Goal: Transaction & Acquisition: Book appointment/travel/reservation

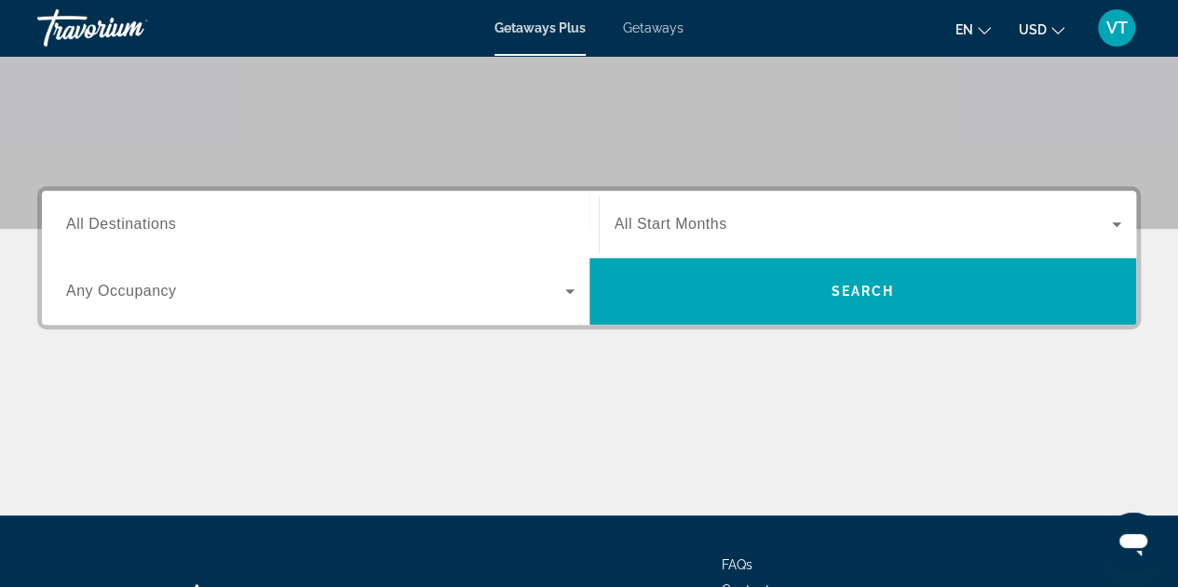
scroll to position [335, 0]
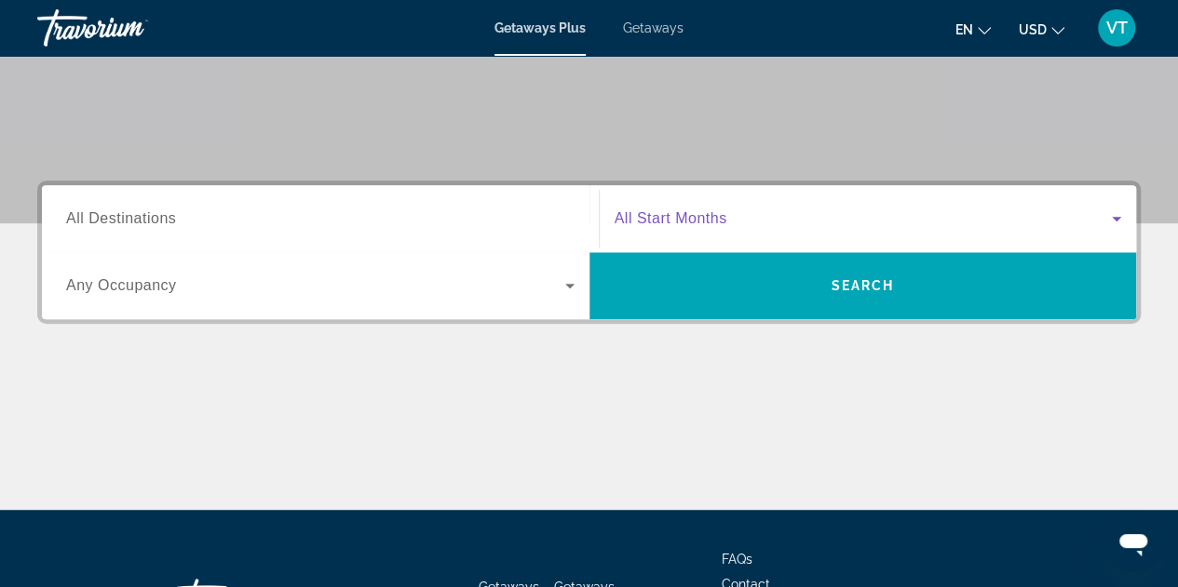
click at [1115, 219] on icon "Search widget" at bounding box center [1115, 219] width 9 height 5
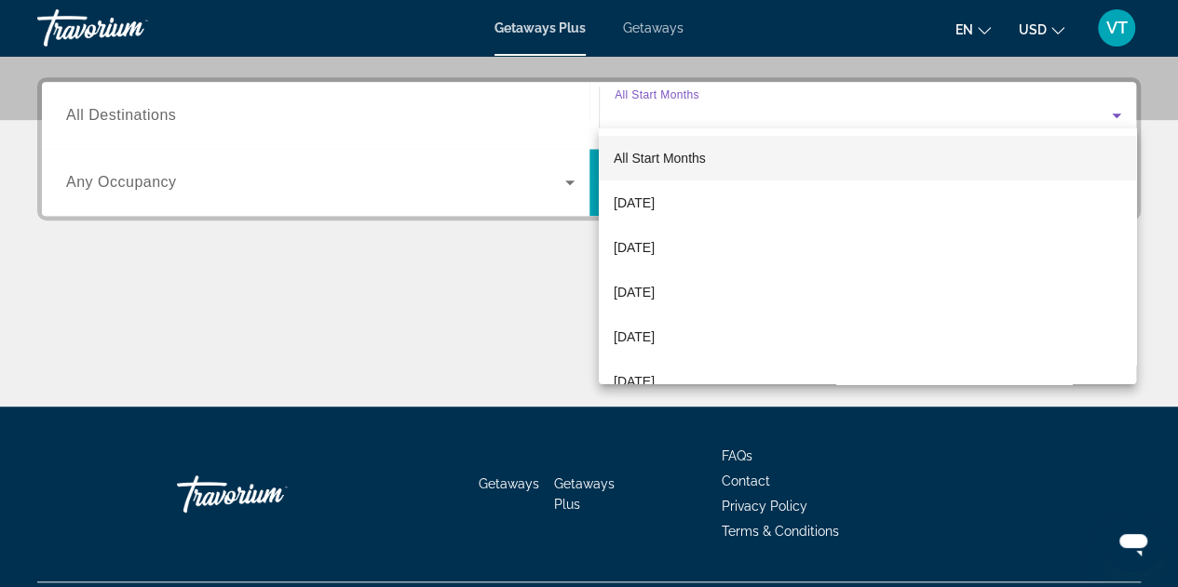
scroll to position [454, 0]
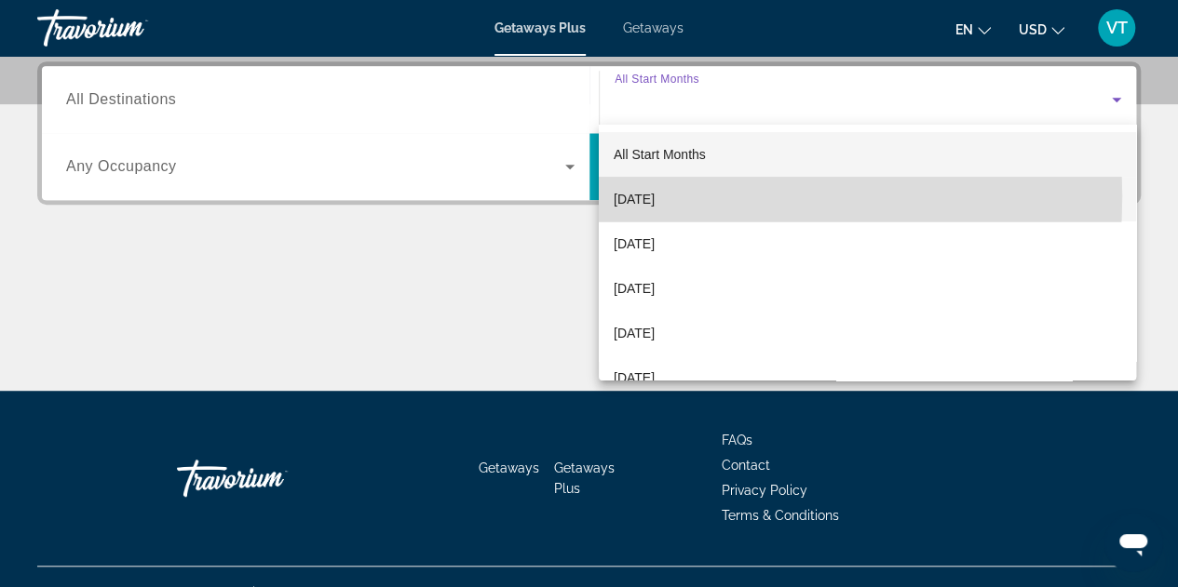
click at [649, 196] on span "[DATE]" at bounding box center [633, 199] width 41 height 22
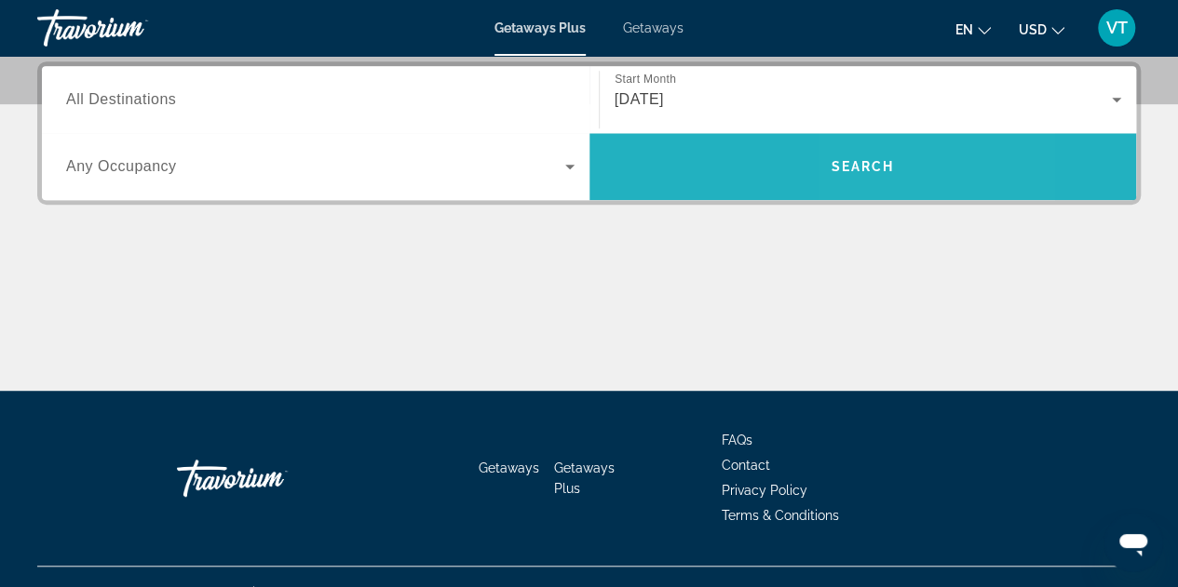
click at [859, 165] on span "Search" at bounding box center [861, 166] width 63 height 15
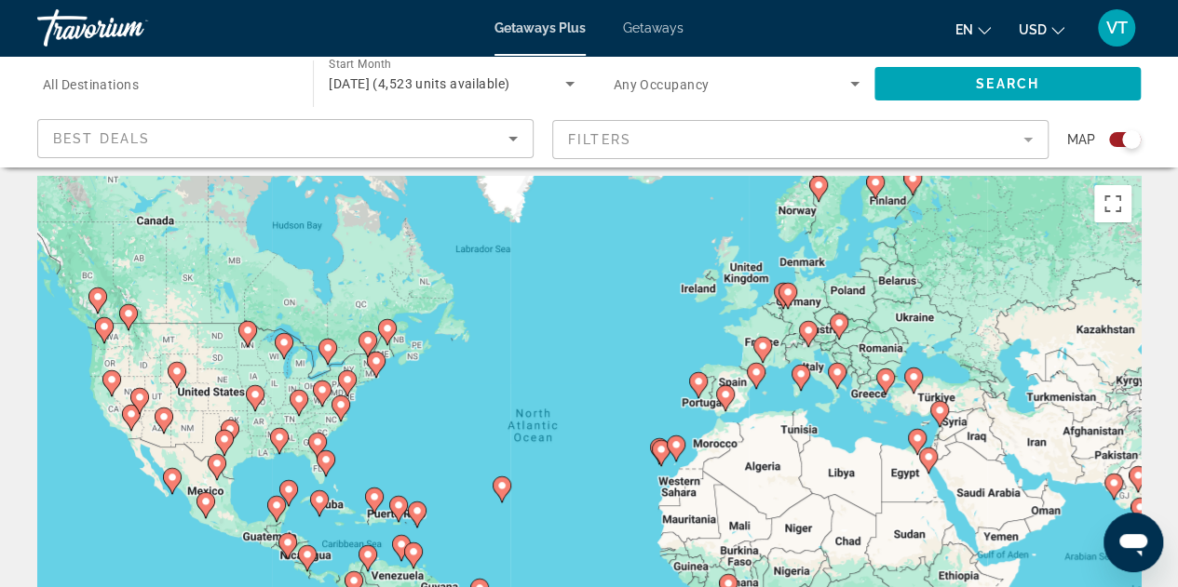
scroll to position [13, 0]
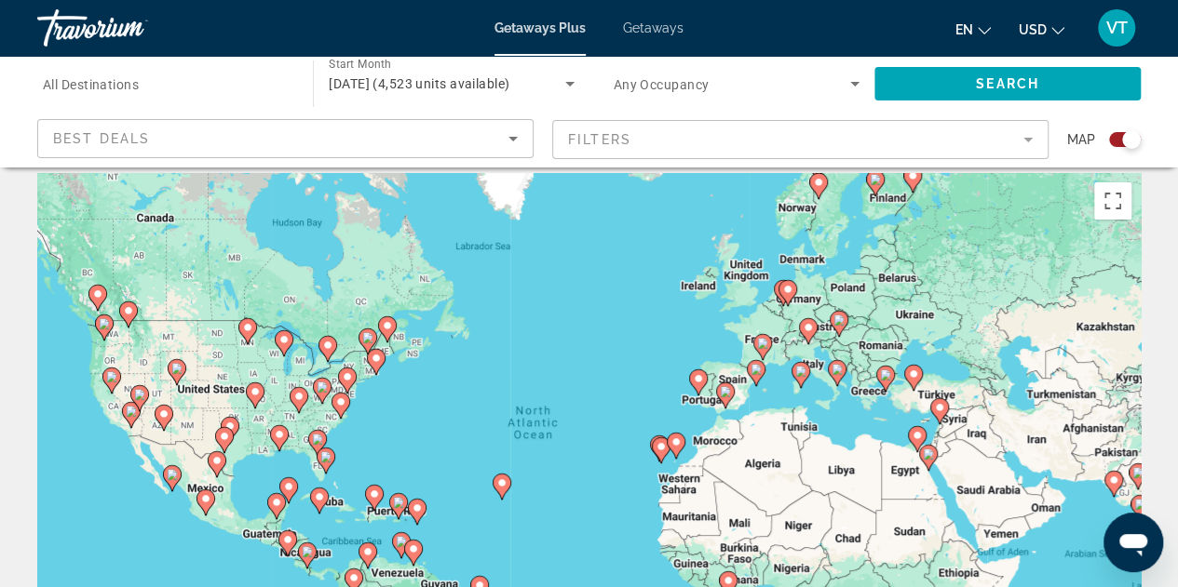
click at [279, 440] on icon "Main content" at bounding box center [278, 438] width 17 height 24
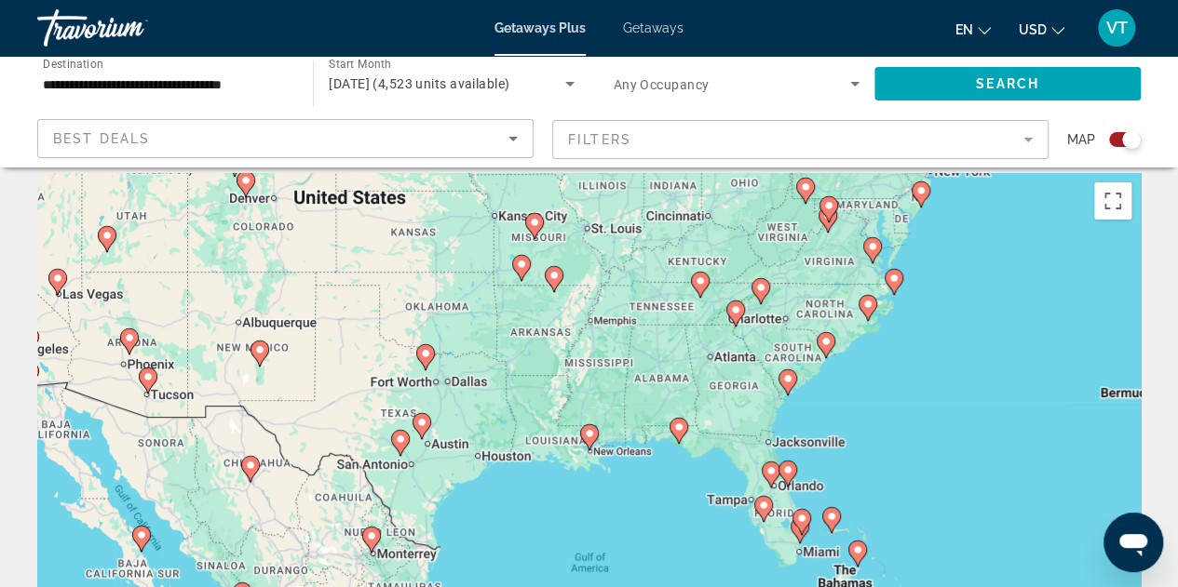
click at [678, 438] on icon "Main content" at bounding box center [677, 431] width 17 height 24
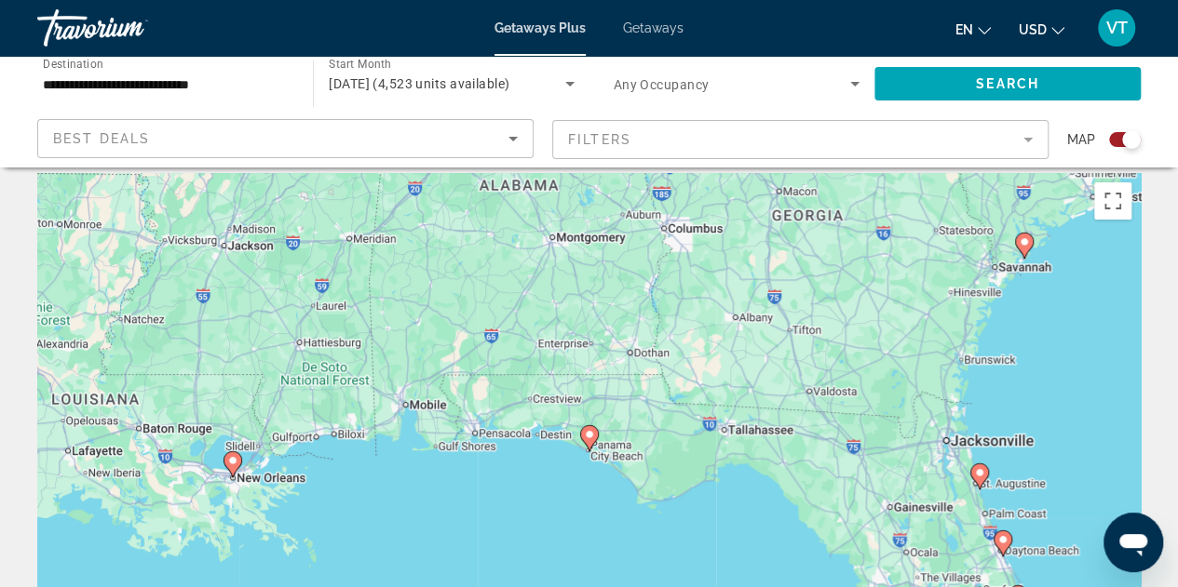
click at [587, 439] on image "Main content" at bounding box center [589, 434] width 11 height 11
type input "**********"
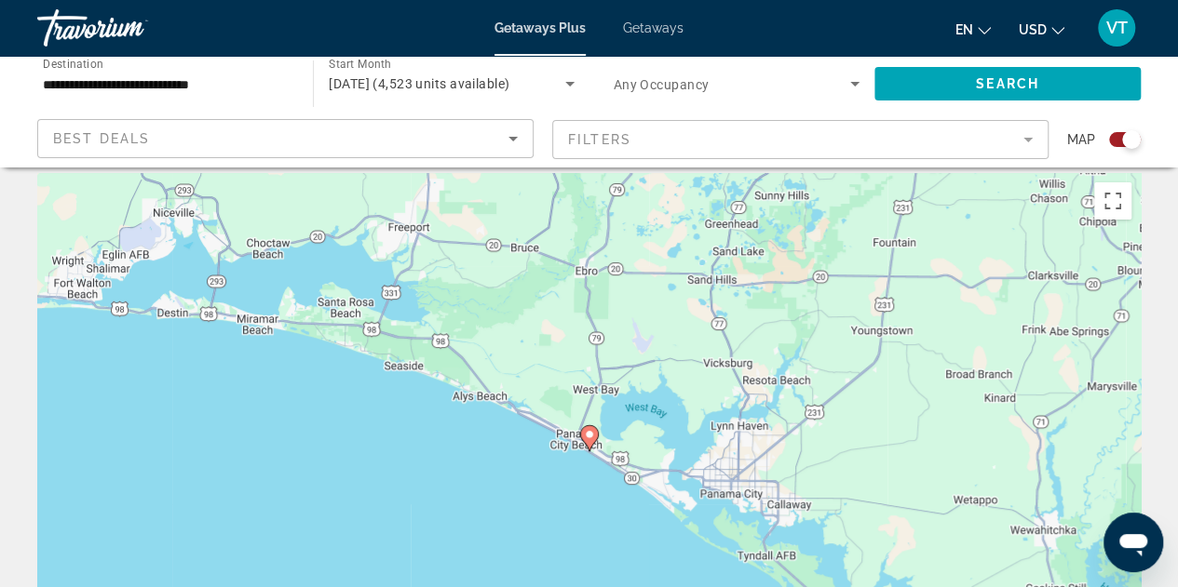
click at [586, 438] on image "Main content" at bounding box center [589, 434] width 11 height 11
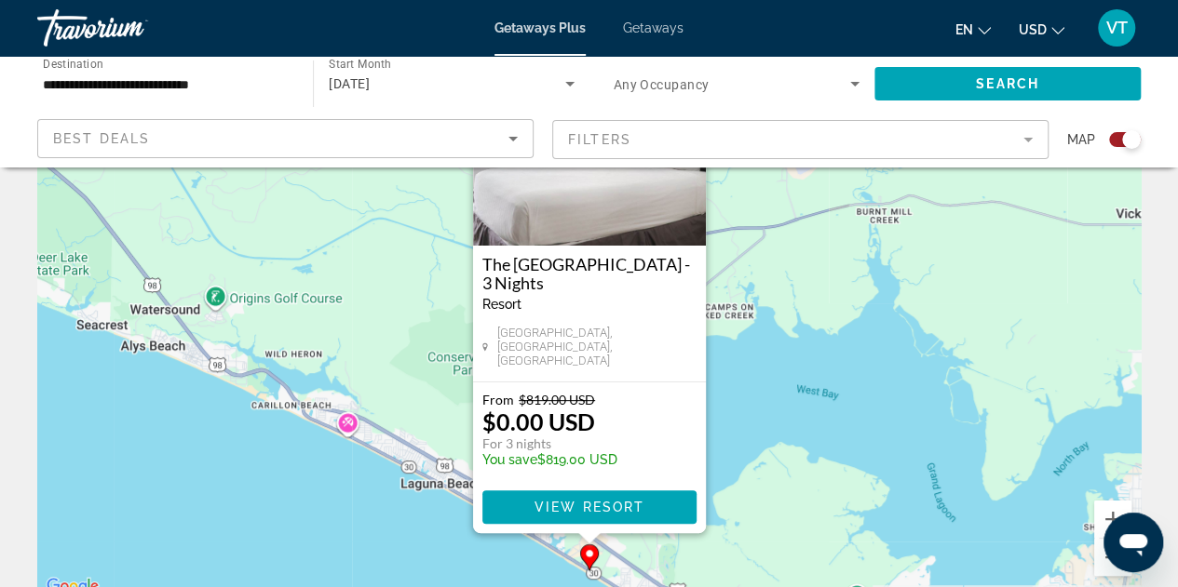
scroll to position [149, 0]
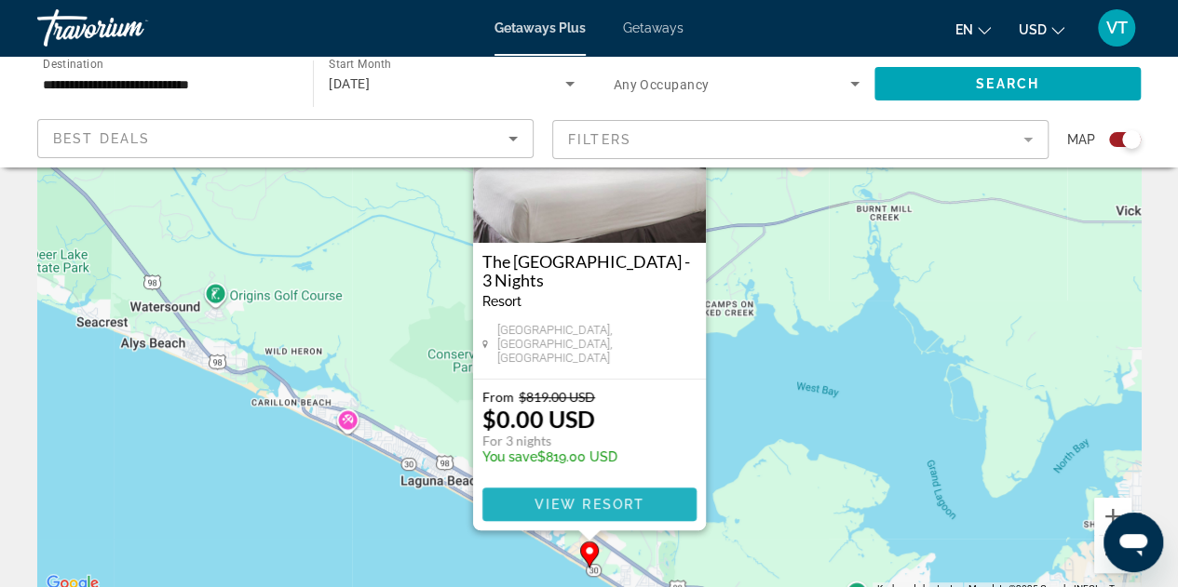
click at [586, 500] on span "View Resort" at bounding box center [588, 504] width 110 height 15
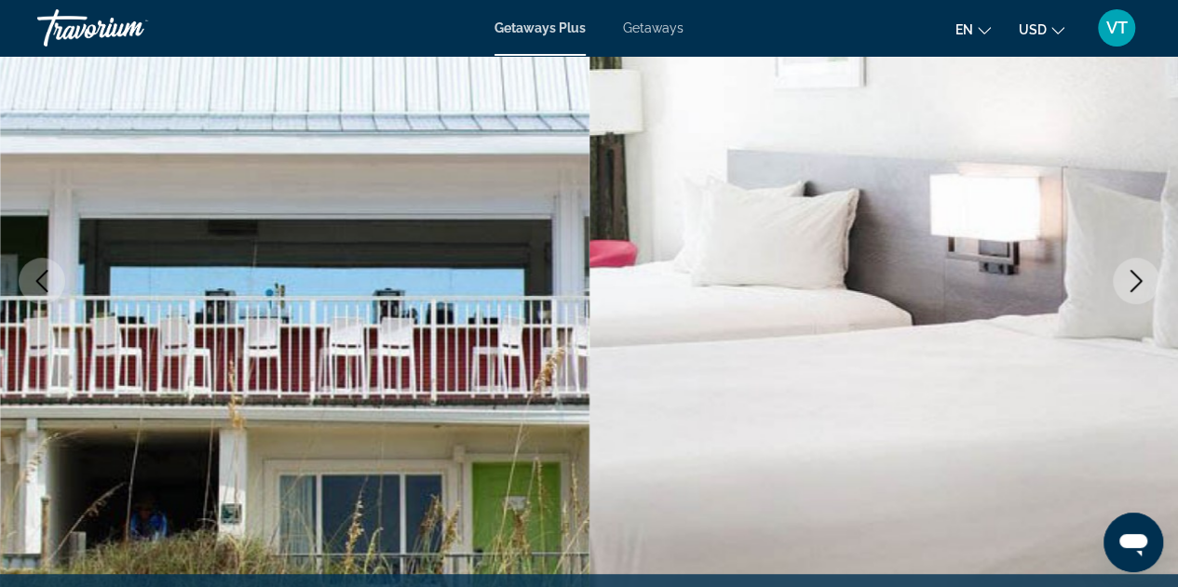
scroll to position [261, 0]
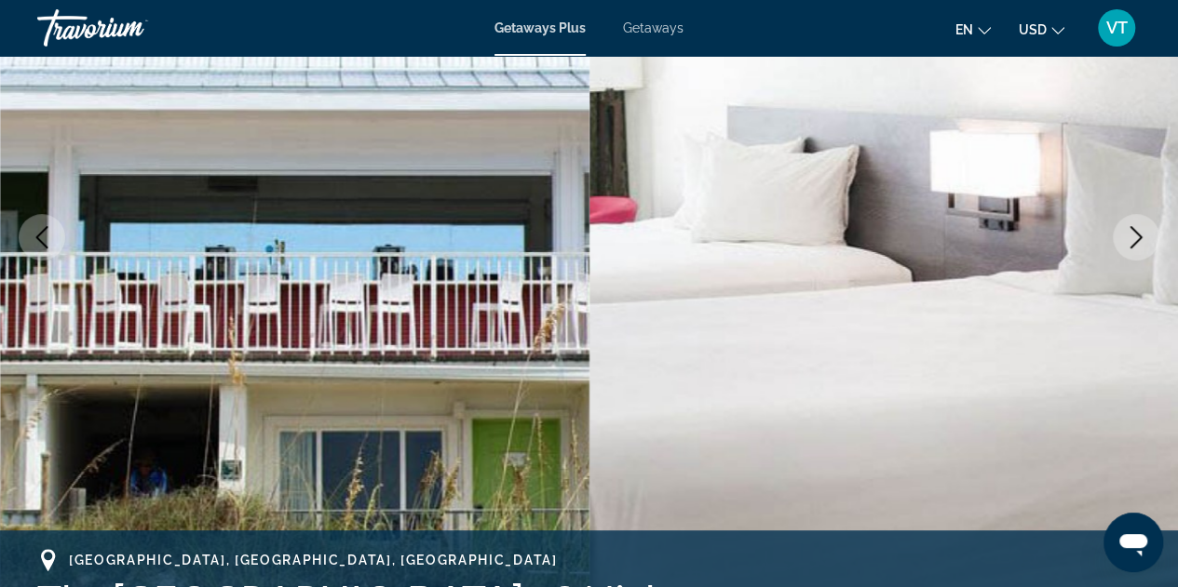
click at [1132, 230] on icon "Next image" at bounding box center [1136, 237] width 12 height 22
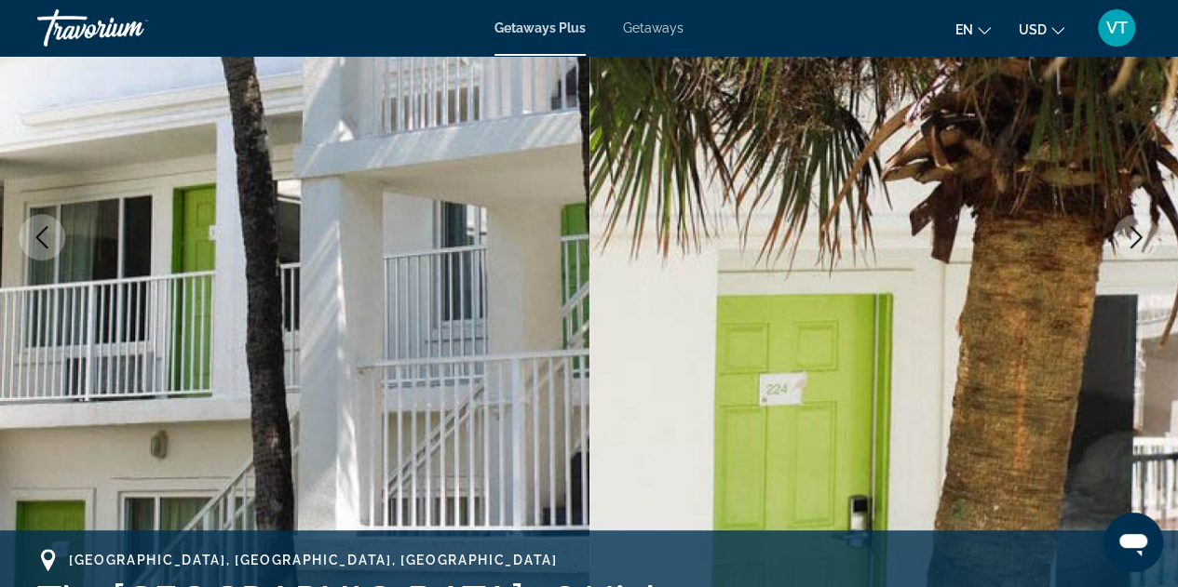
click at [1134, 231] on icon "Next image" at bounding box center [1136, 237] width 12 height 22
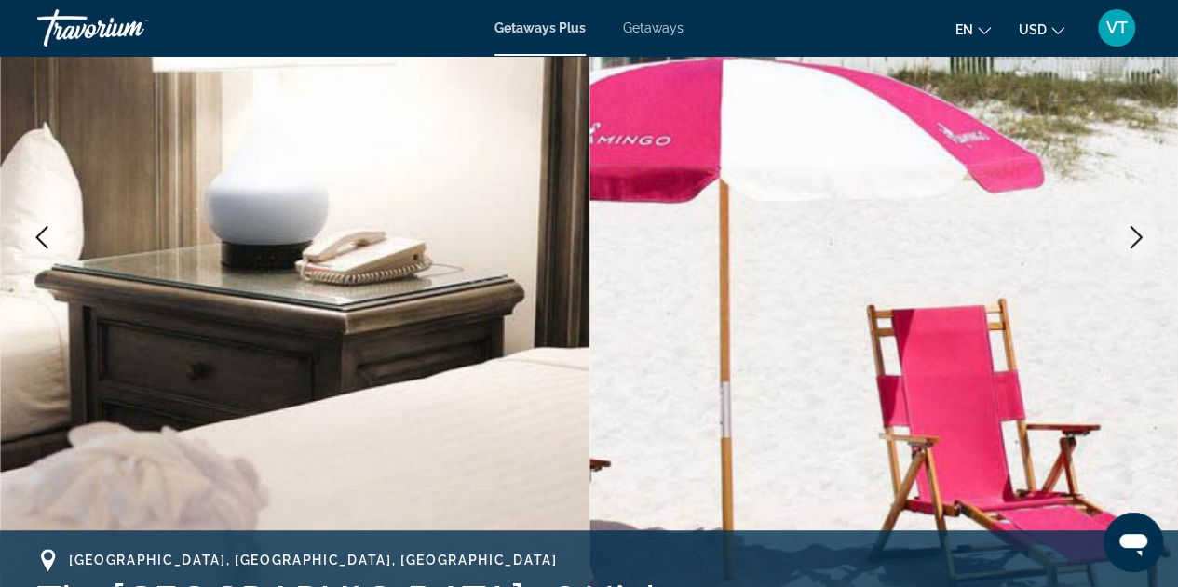
click at [1134, 231] on icon "Next image" at bounding box center [1136, 237] width 12 height 22
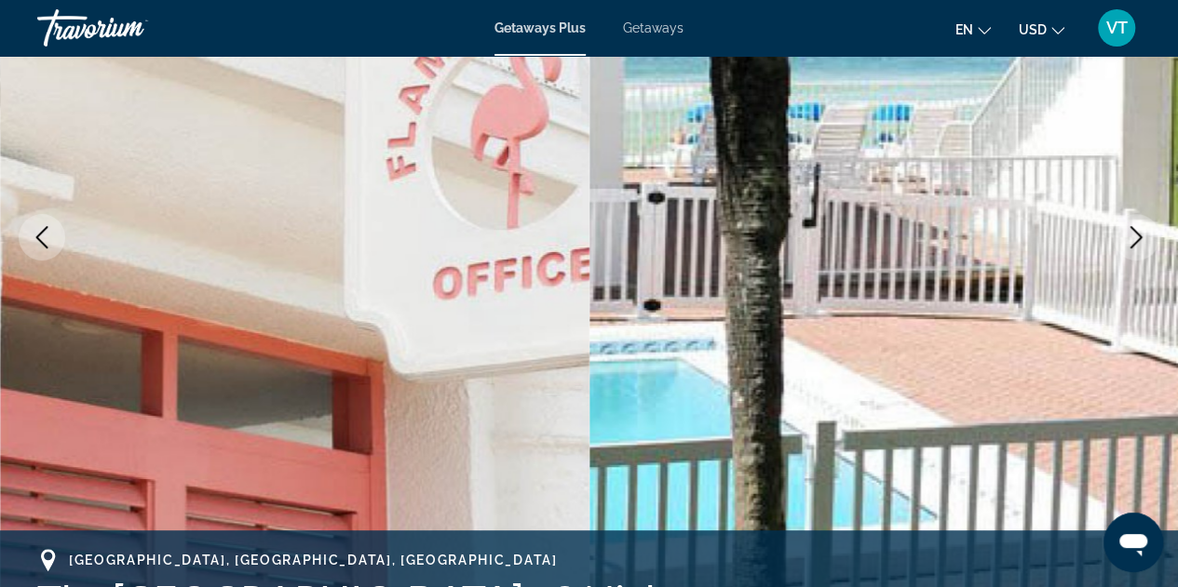
click at [1134, 231] on icon "Next image" at bounding box center [1136, 237] width 12 height 22
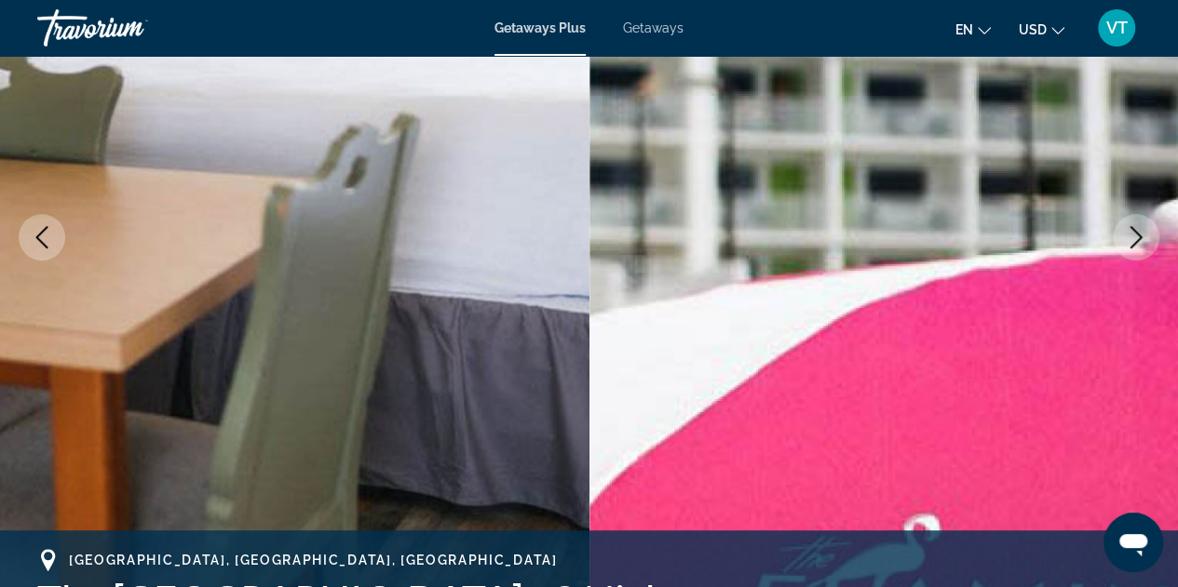
click at [1134, 231] on icon "Next image" at bounding box center [1136, 237] width 12 height 22
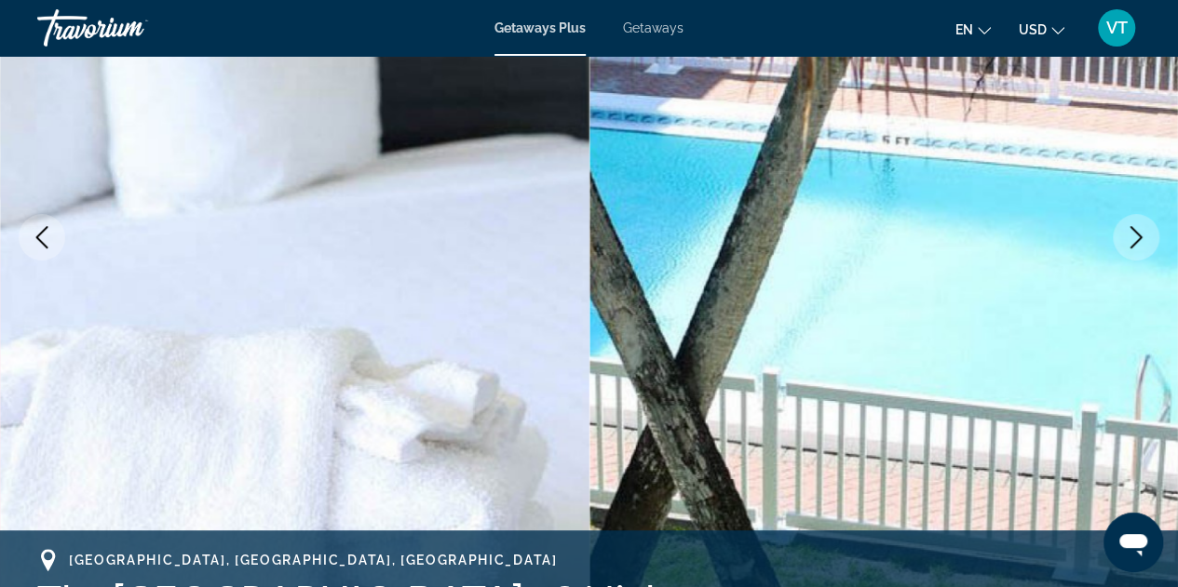
click at [1134, 231] on icon "Next image" at bounding box center [1136, 237] width 12 height 22
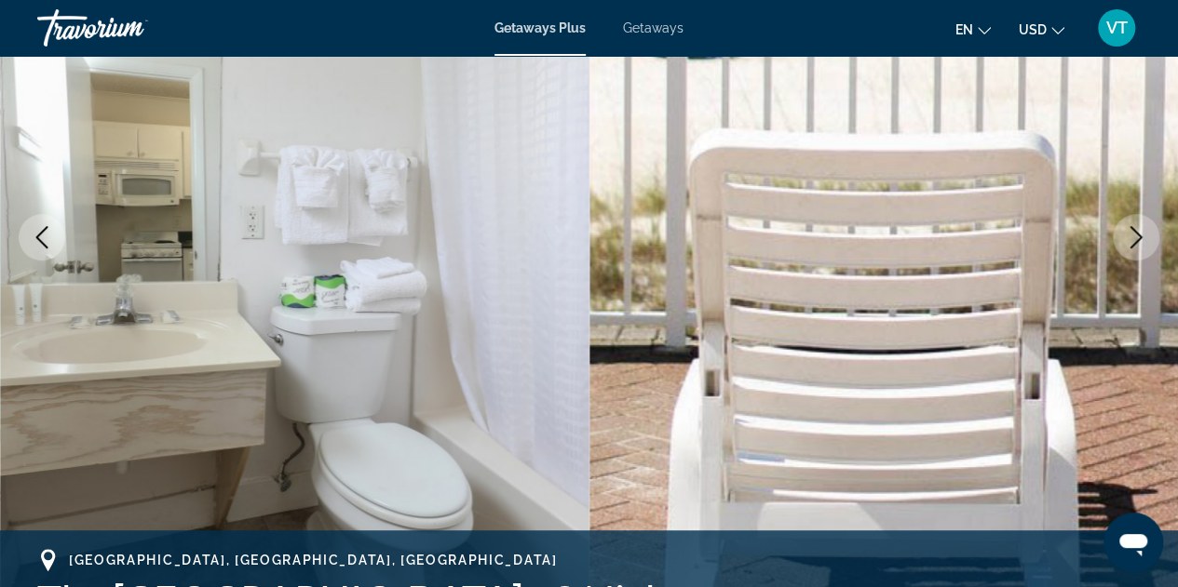
click at [1137, 540] on icon "Open messaging window" at bounding box center [1133, 545] width 28 height 22
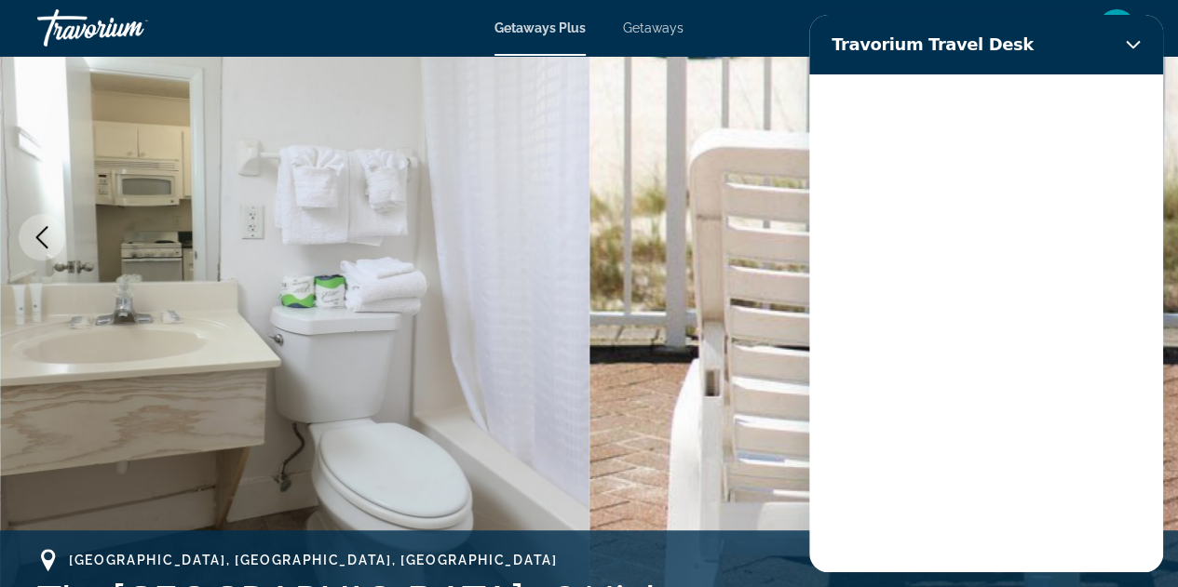
scroll to position [0, 0]
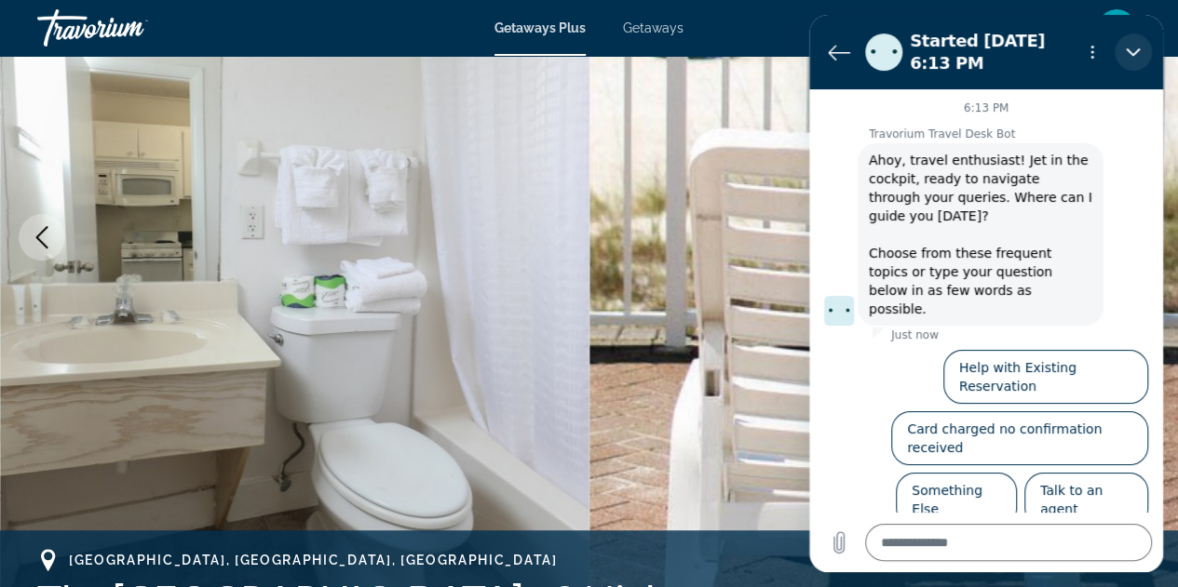
click at [1142, 48] on button "Close" at bounding box center [1132, 52] width 37 height 37
type textarea "*"
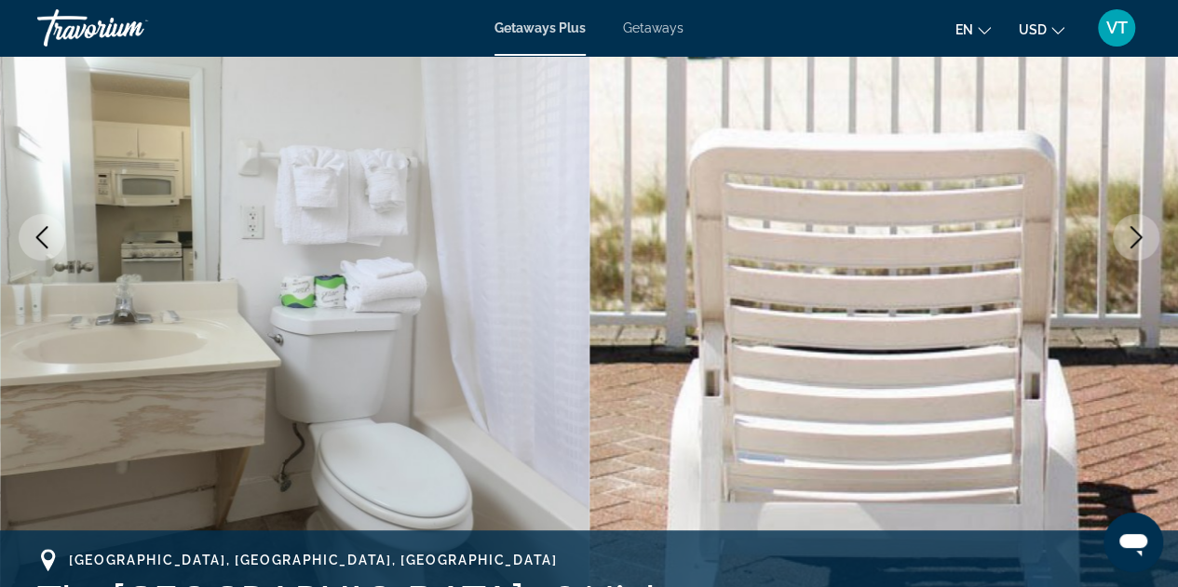
click at [977, 29] on icon "Change language" at bounding box center [983, 30] width 13 height 13
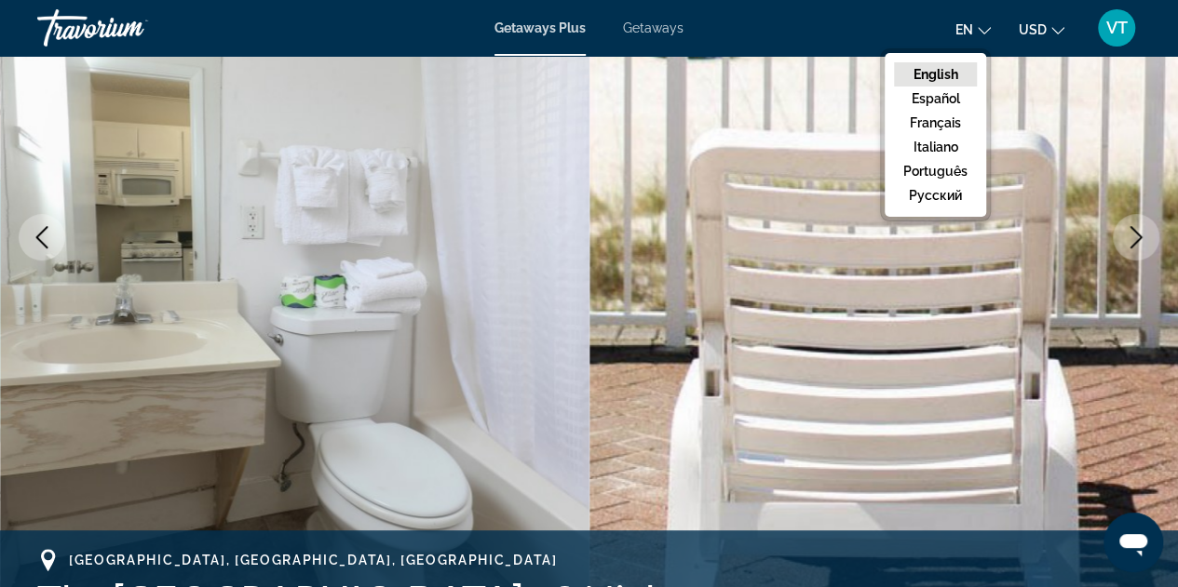
click at [817, 20] on div "en English Español Français Italiano Português русский USD USD ($) MXN (Mex$) C…" at bounding box center [921, 27] width 438 height 39
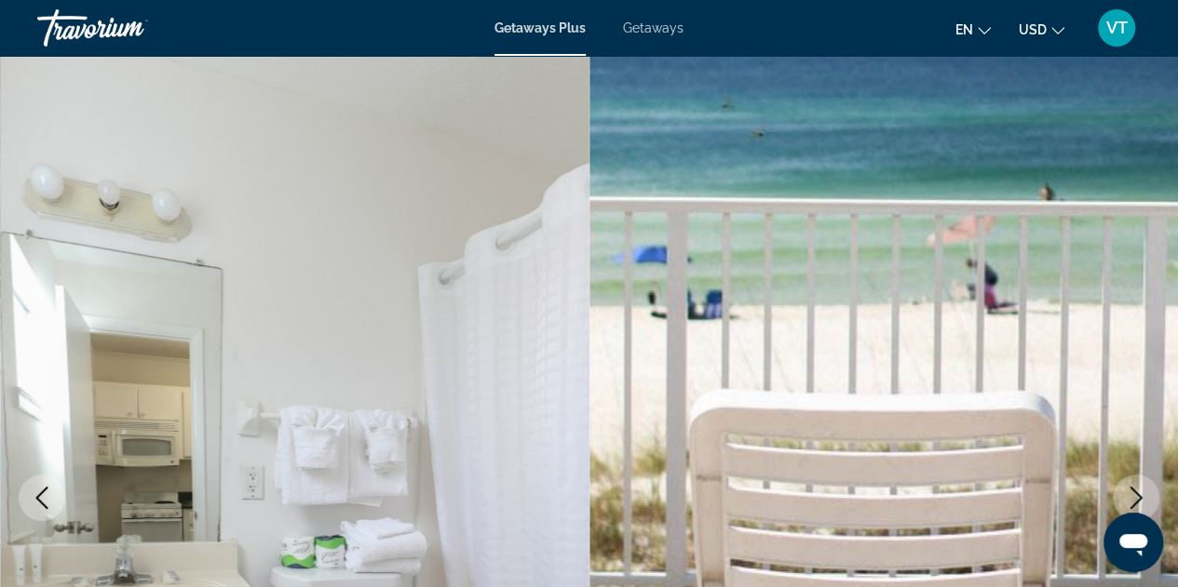
click at [647, 23] on span "Getaways" at bounding box center [653, 27] width 61 height 15
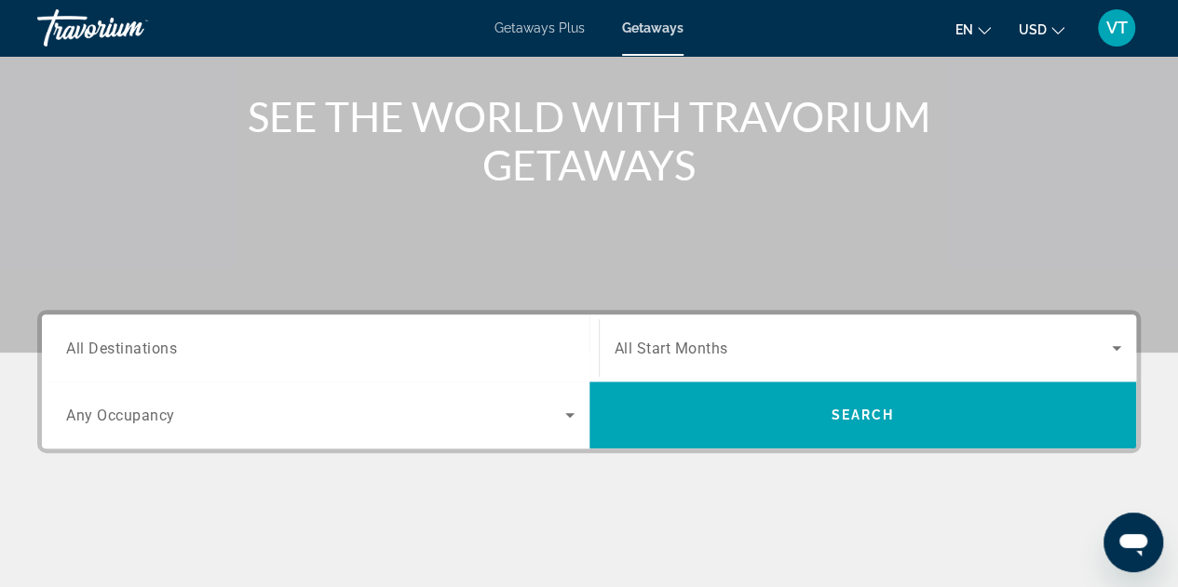
scroll to position [208, 0]
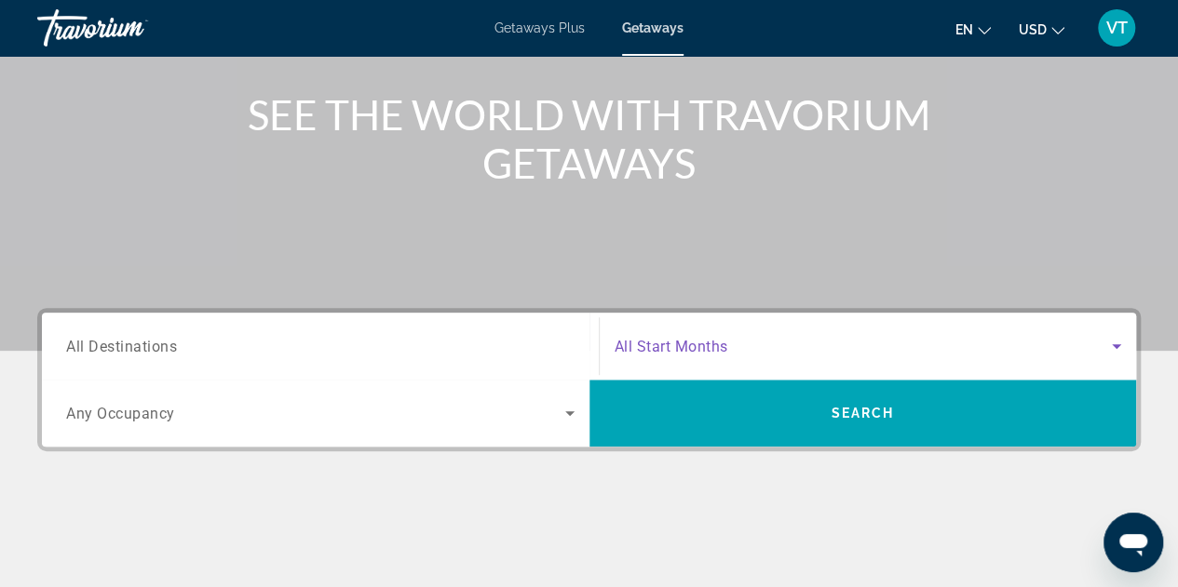
click at [1121, 345] on icon "Search widget" at bounding box center [1116, 346] width 22 height 22
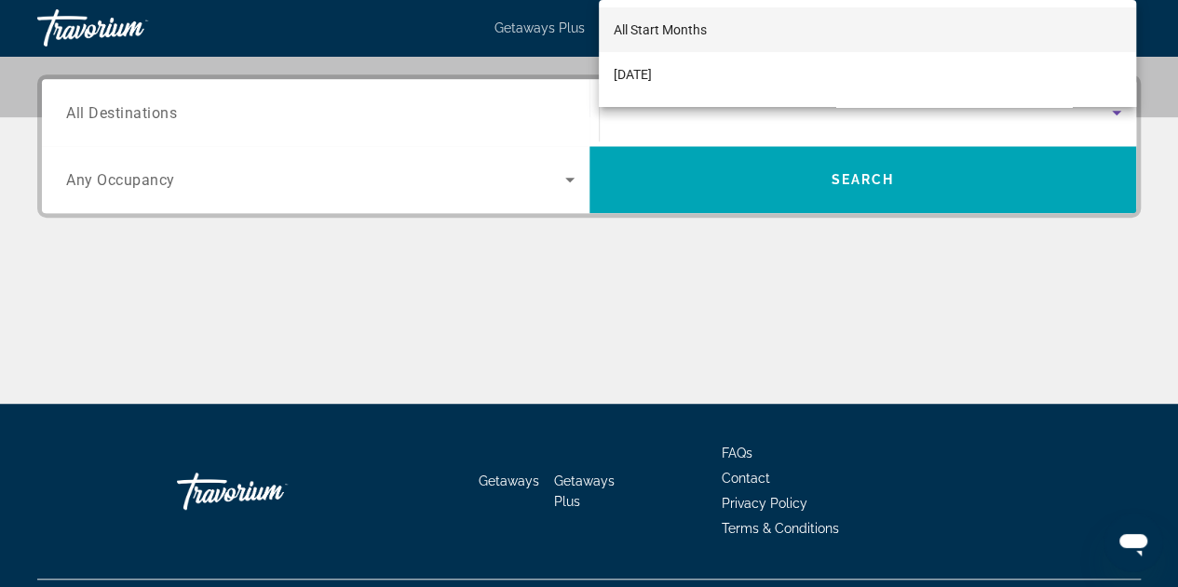
scroll to position [454, 0]
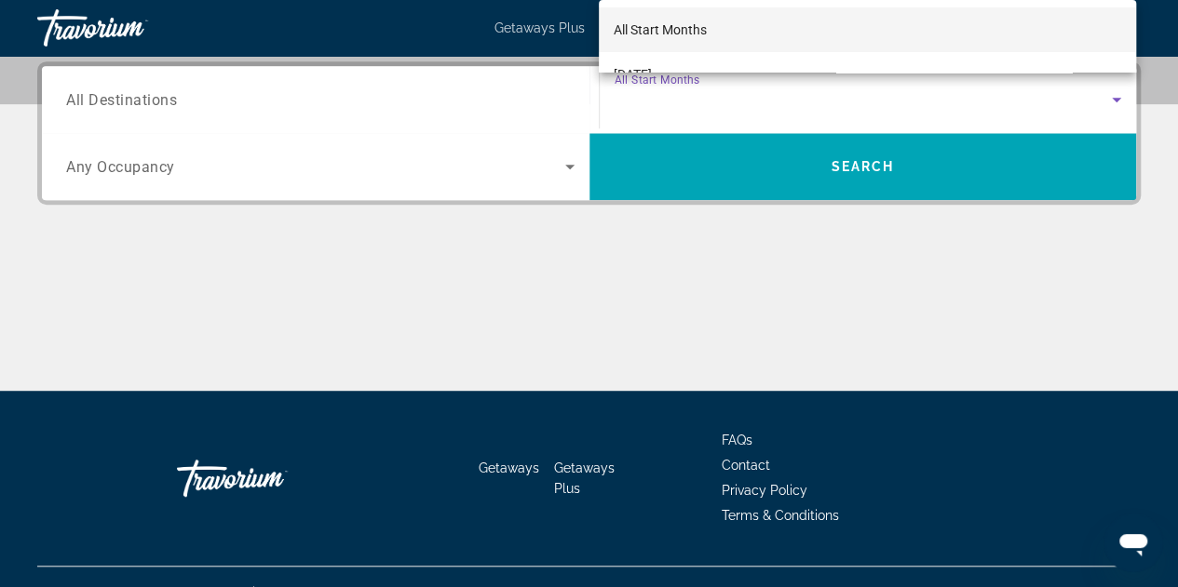
click at [1115, 98] on div at bounding box center [589, 293] width 1178 height 587
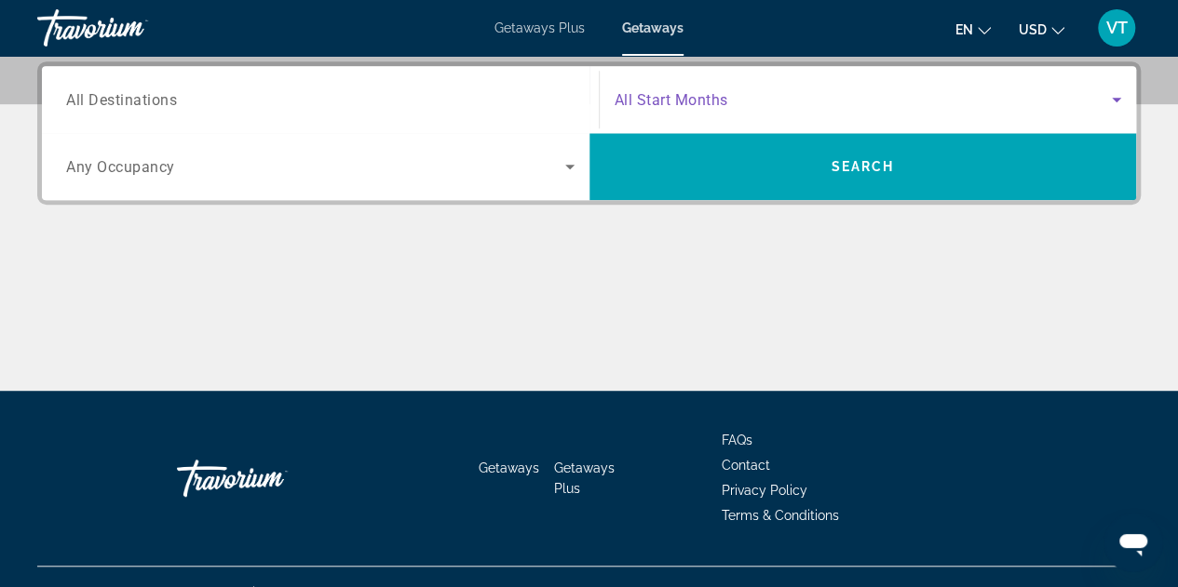
click at [1115, 101] on icon "Search widget" at bounding box center [1115, 100] width 9 height 5
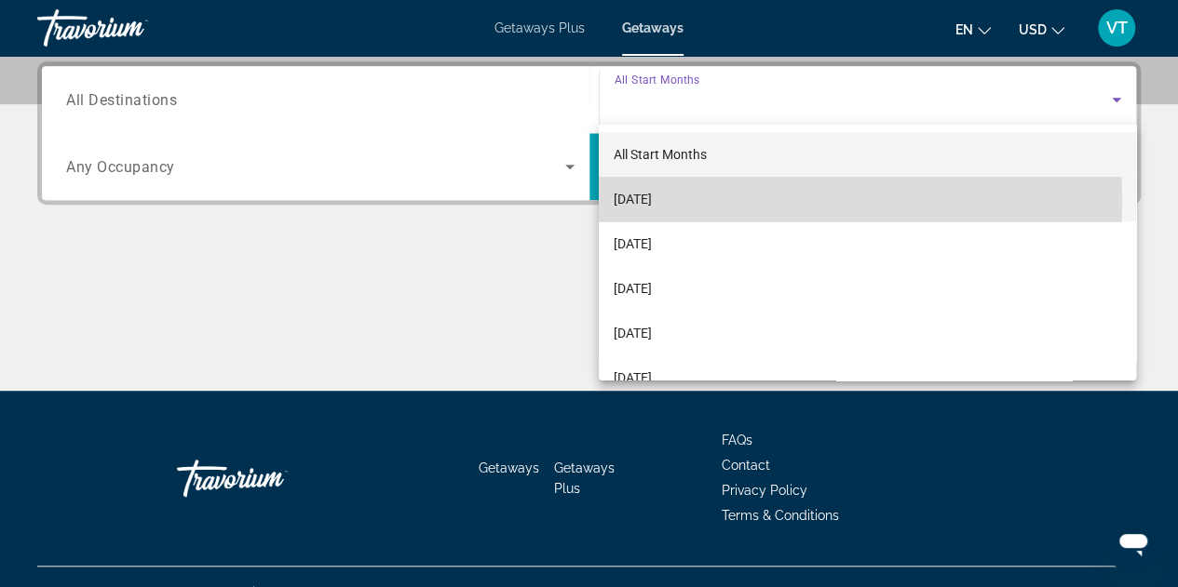
click at [652, 200] on span "[DATE]" at bounding box center [632, 199] width 38 height 22
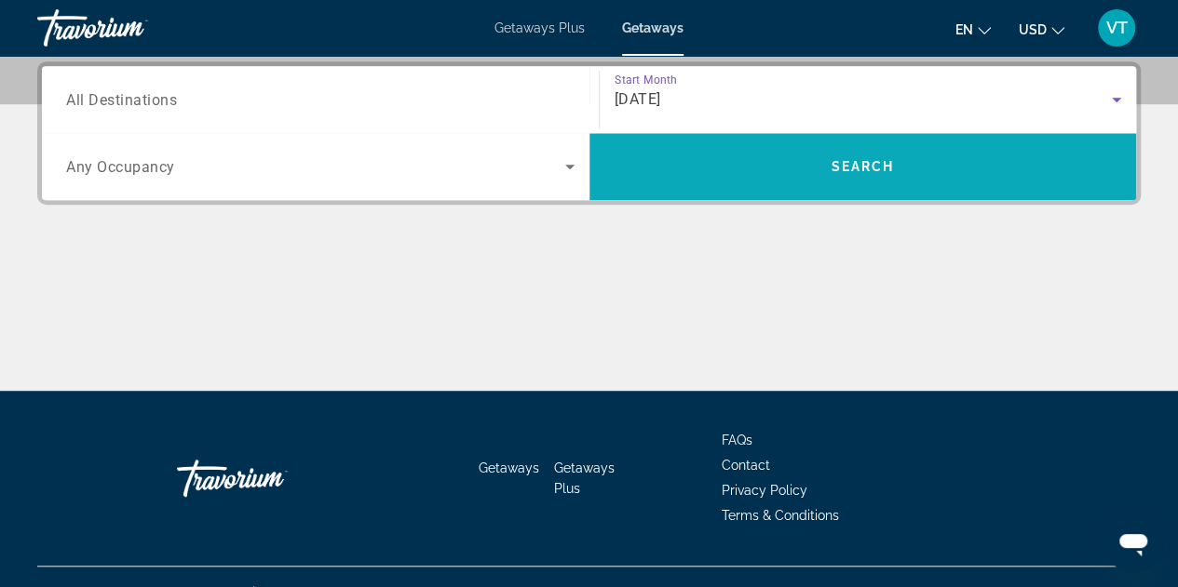
click at [857, 163] on span "Search" at bounding box center [861, 166] width 63 height 15
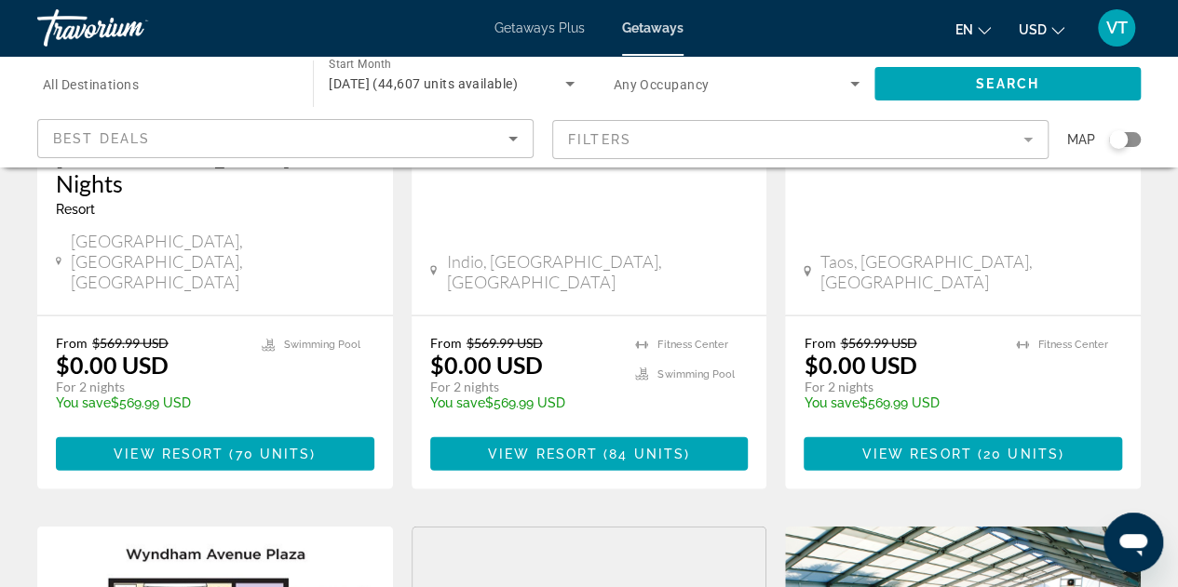
scroll to position [1869, 0]
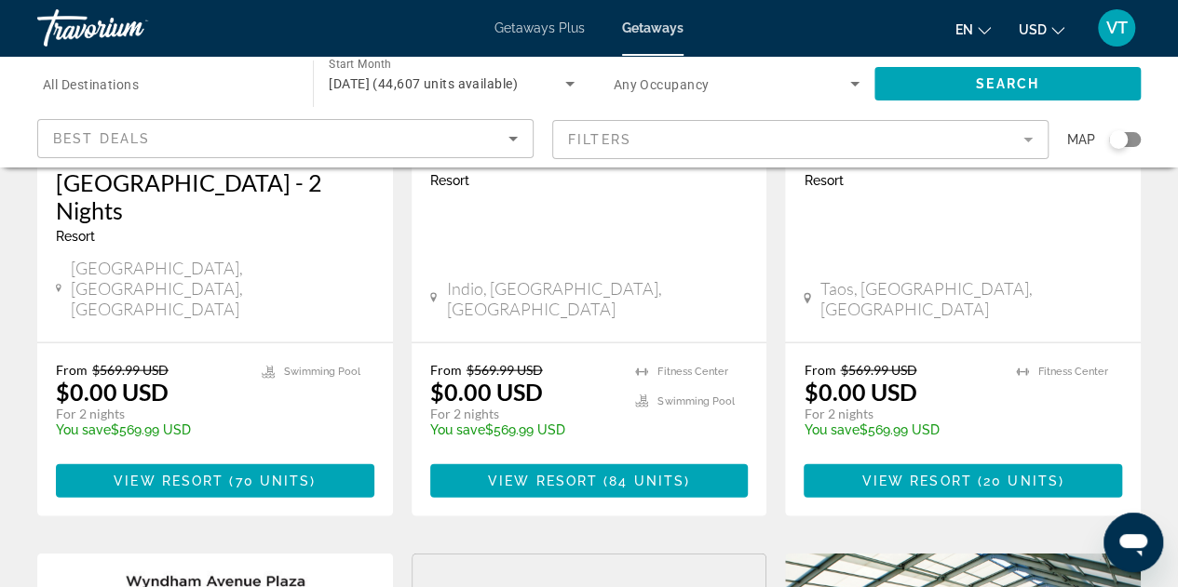
click at [1028, 145] on mat-form-field "Filters" at bounding box center [800, 139] width 496 height 39
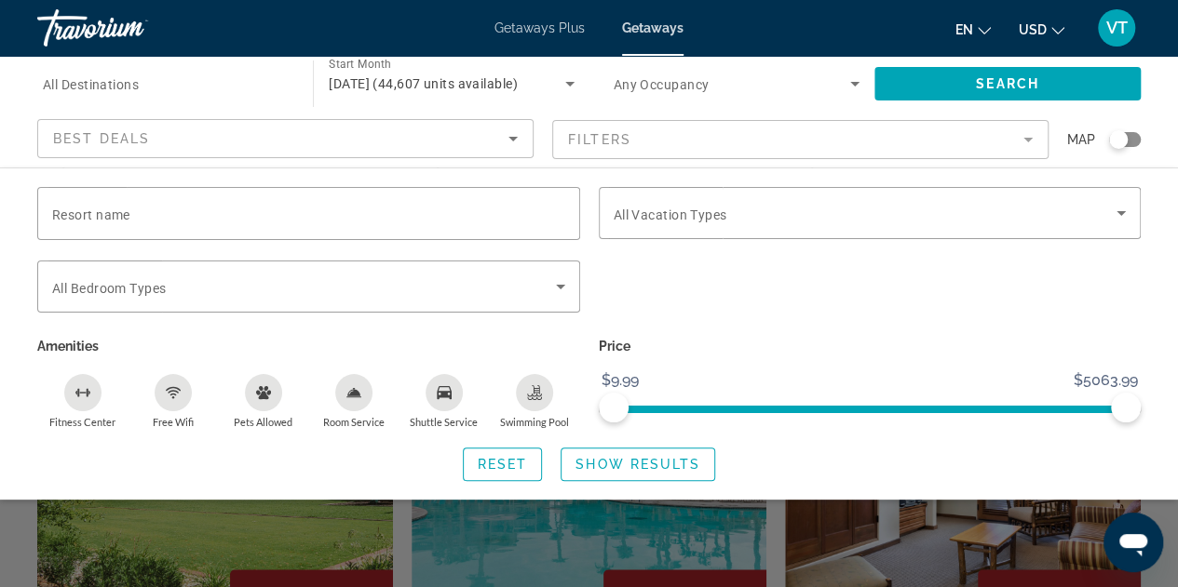
click at [1135, 138] on div "Search widget" at bounding box center [1125, 139] width 32 height 15
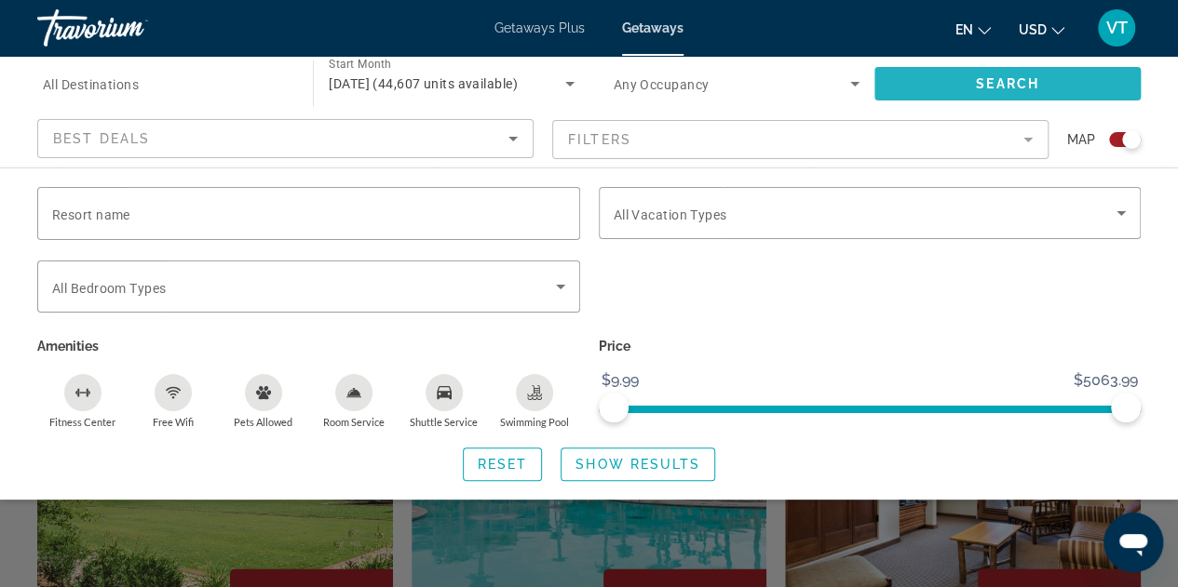
click at [1000, 85] on span "Search" at bounding box center [1007, 83] width 63 height 15
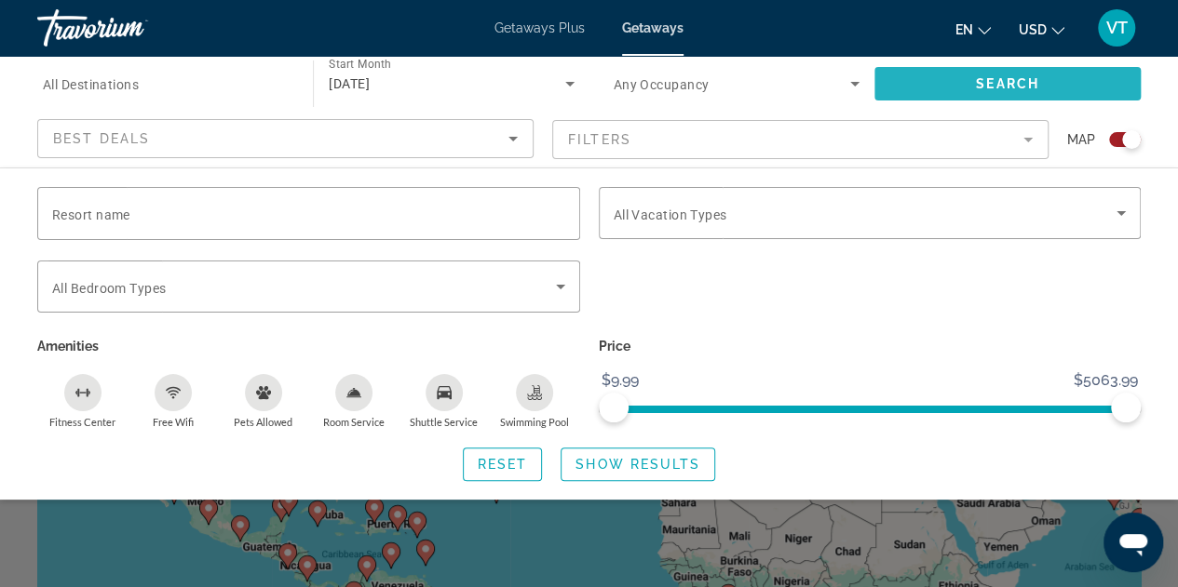
click at [1000, 85] on span "Search" at bounding box center [1007, 83] width 63 height 15
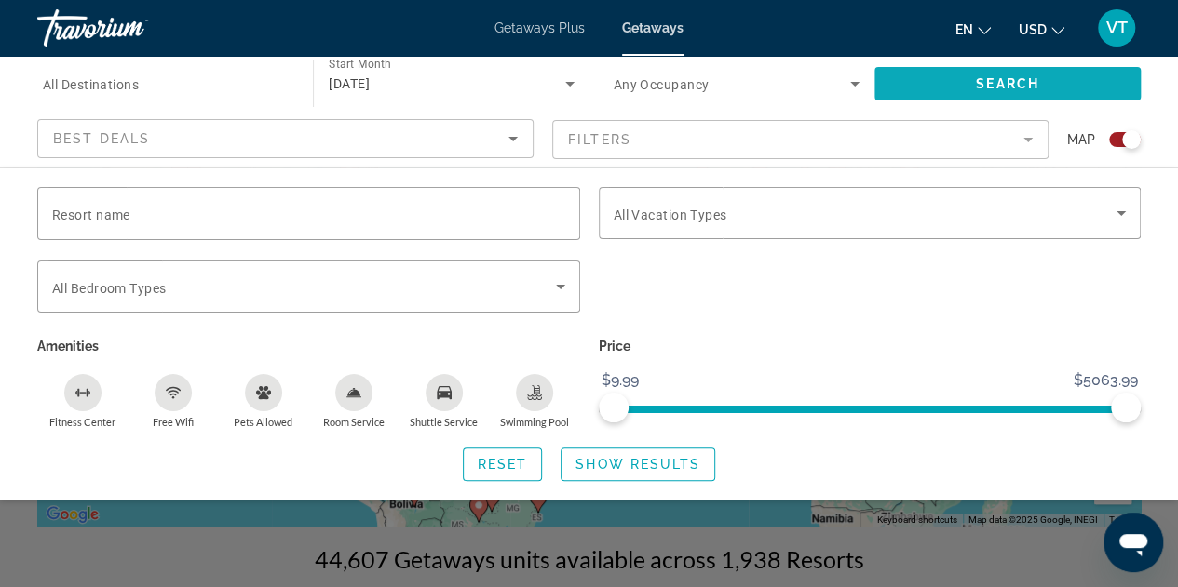
scroll to position [298, 0]
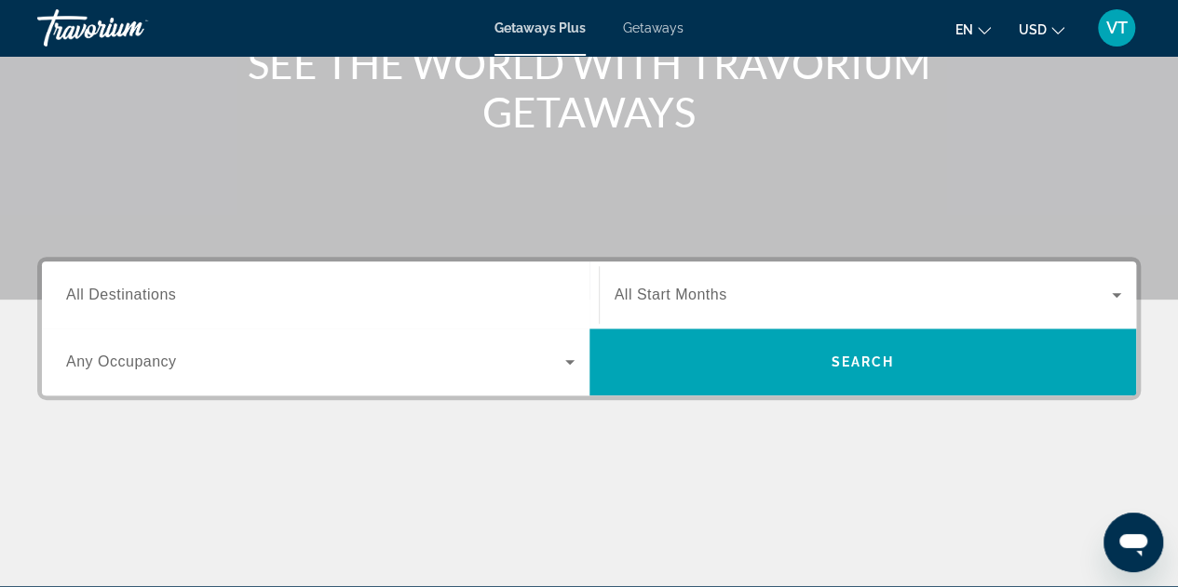
scroll to position [261, 0]
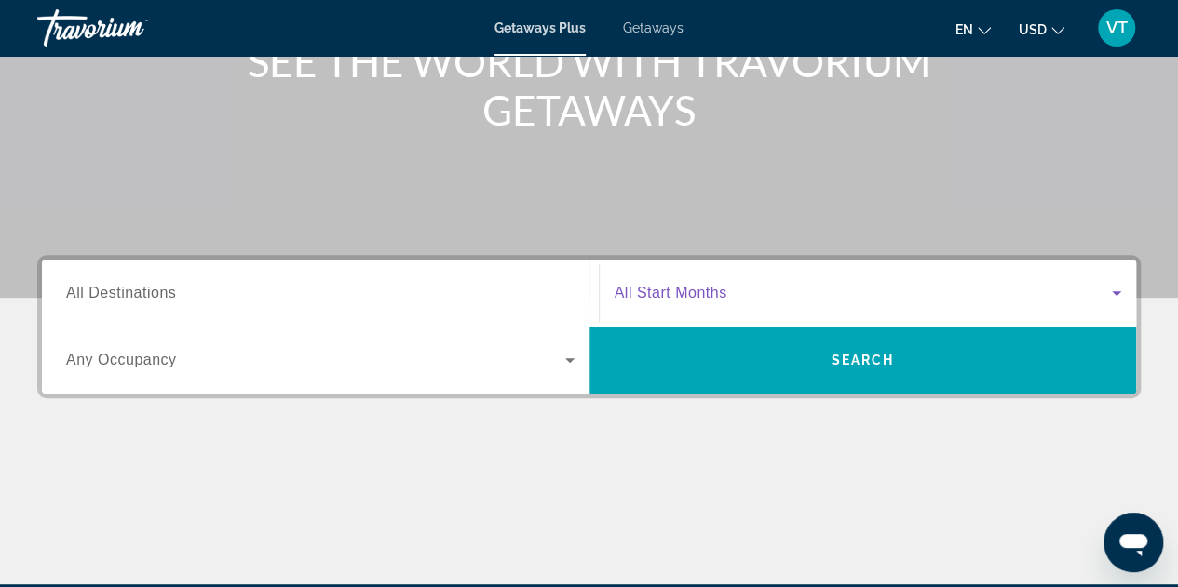
click at [1124, 295] on icon "Search widget" at bounding box center [1116, 293] width 22 height 22
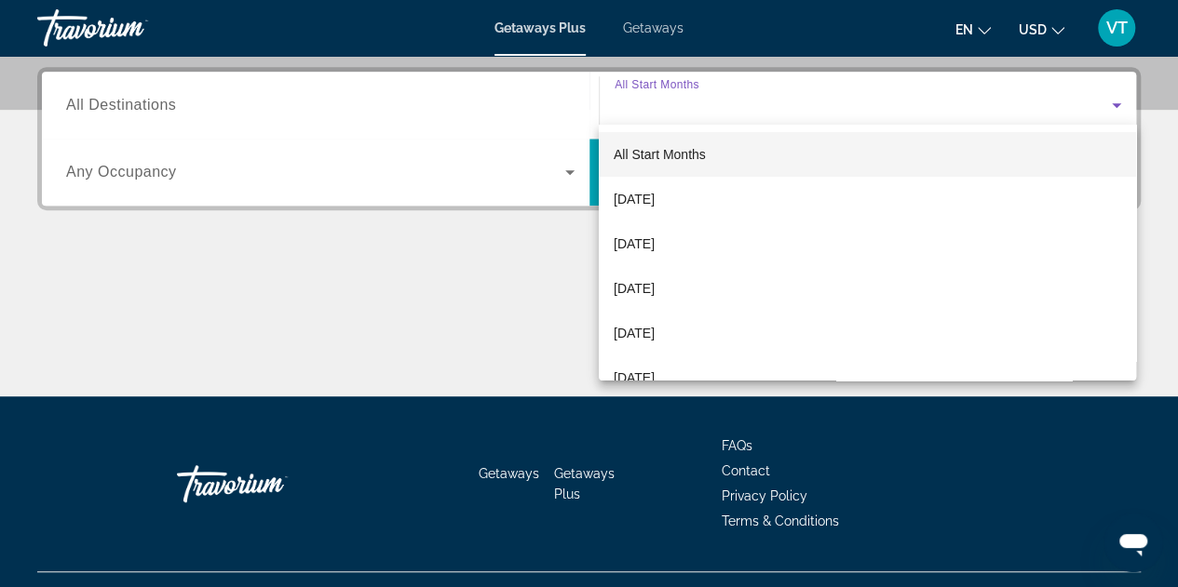
scroll to position [454, 0]
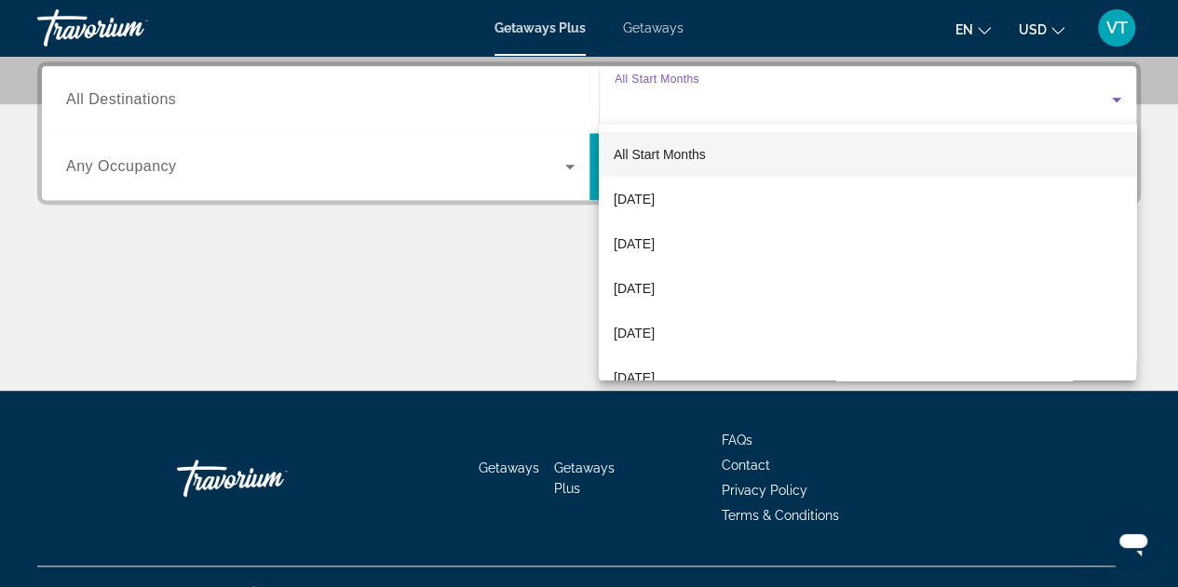
click at [646, 31] on div at bounding box center [589, 293] width 1178 height 587
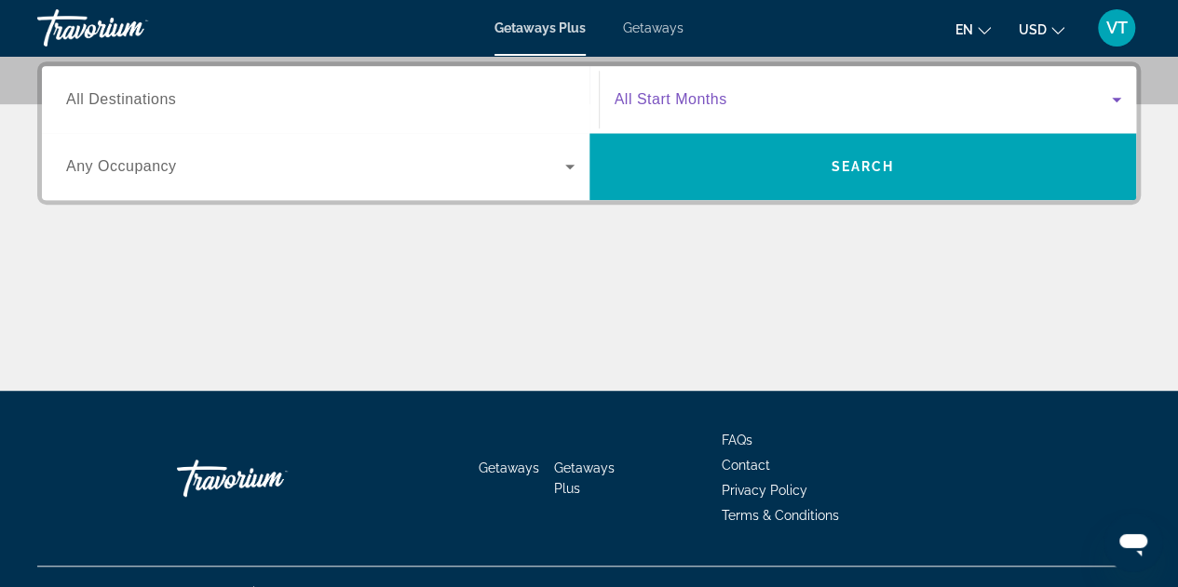
click at [1123, 99] on icon "Search widget" at bounding box center [1116, 99] width 22 height 22
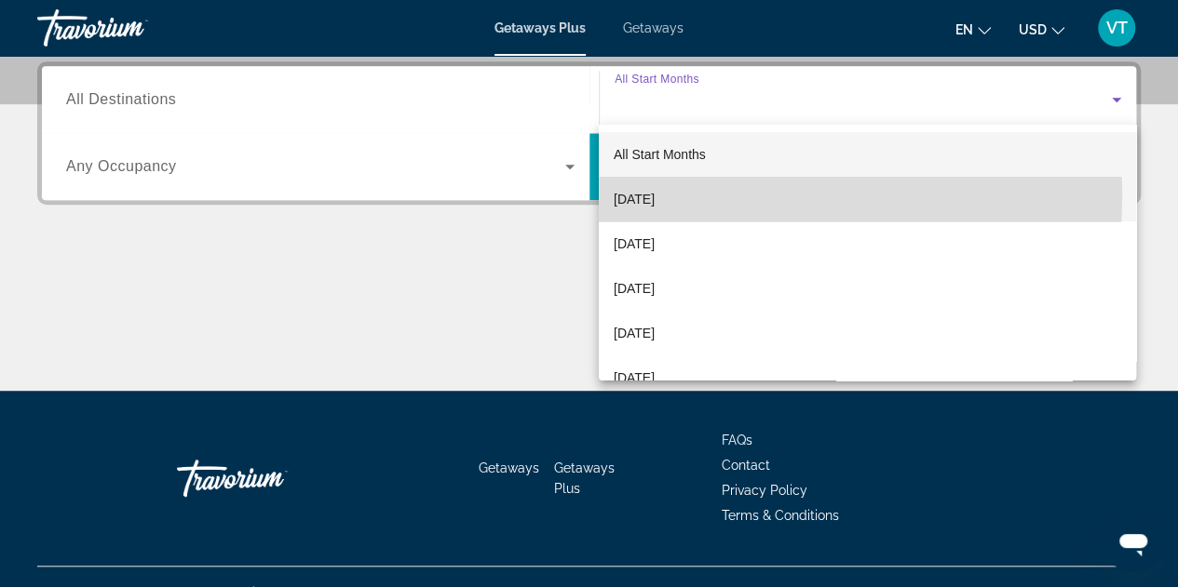
click at [644, 195] on span "September 2025" at bounding box center [633, 199] width 41 height 22
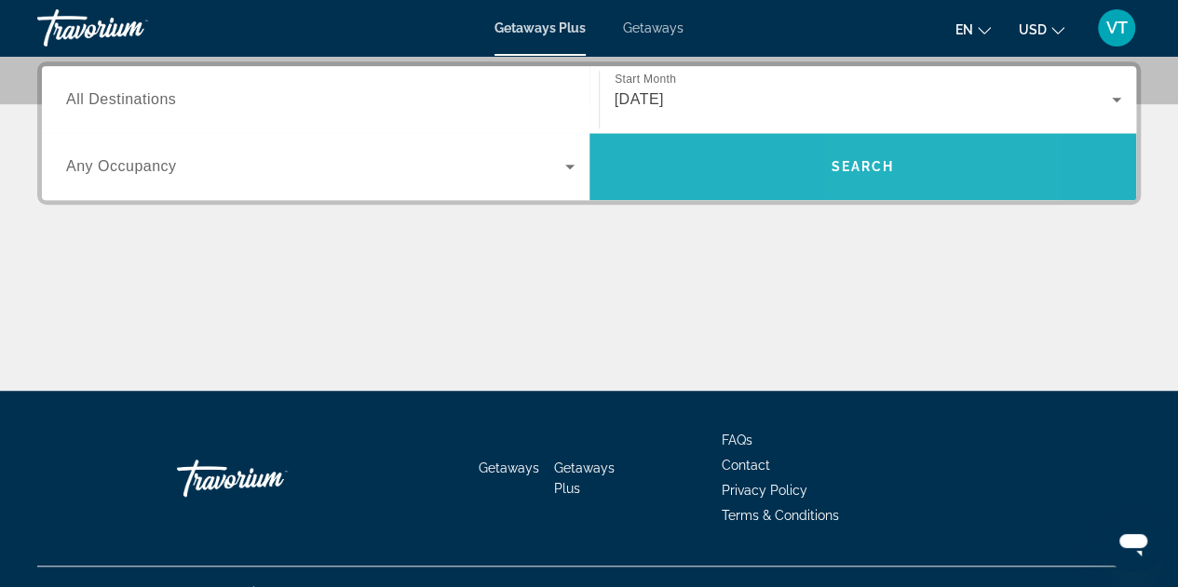
click at [869, 163] on span "Search" at bounding box center [861, 166] width 63 height 15
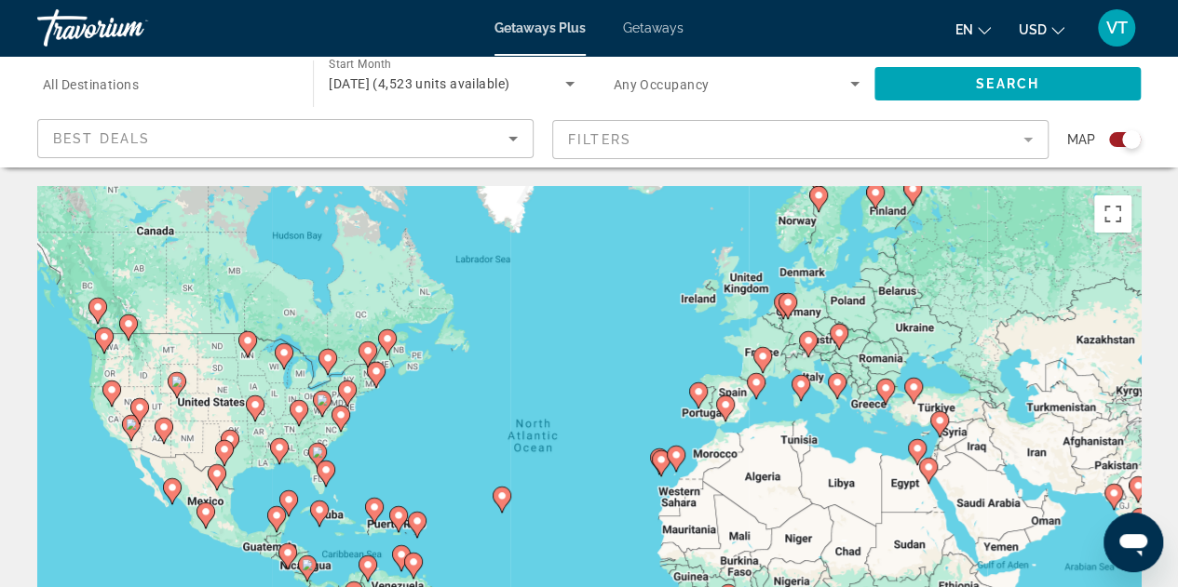
click at [279, 451] on image "Main content" at bounding box center [279, 447] width 11 height 11
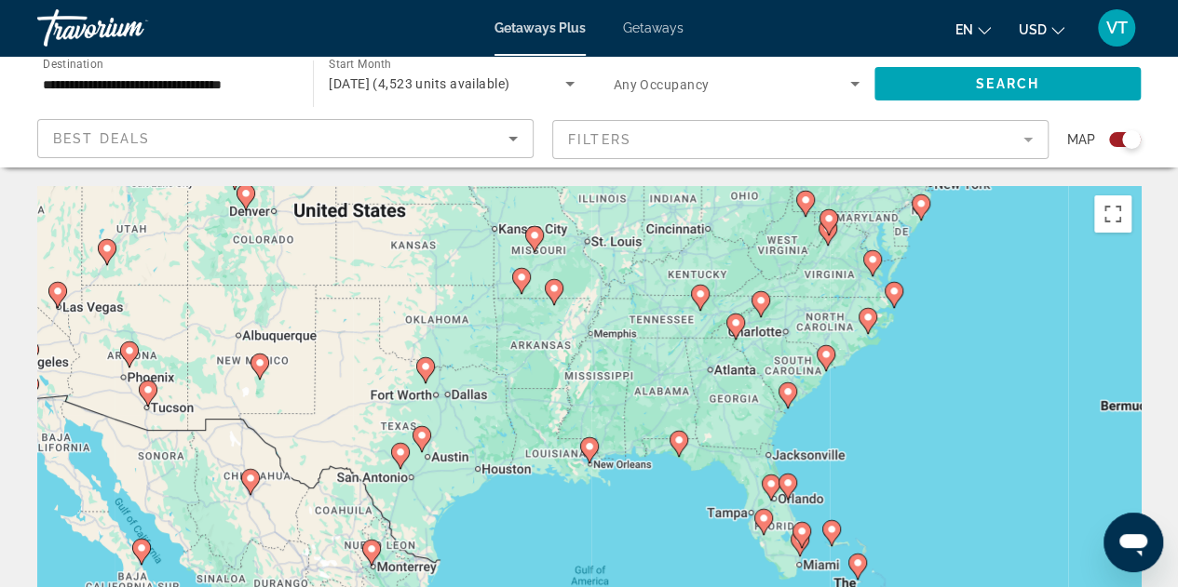
click at [679, 453] on icon "Main content" at bounding box center [677, 444] width 17 height 24
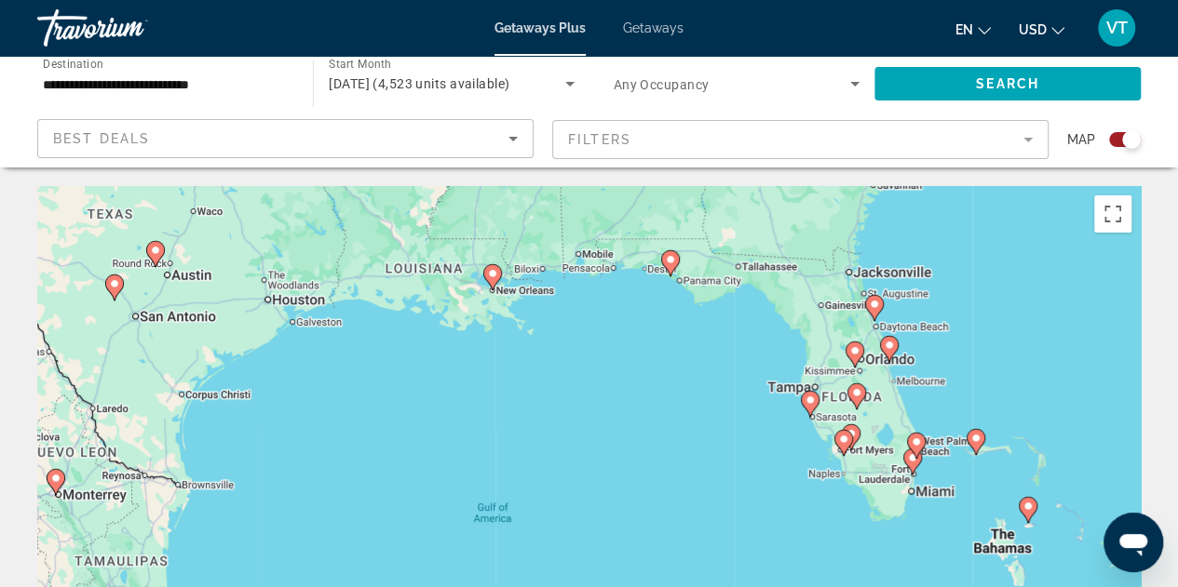
click at [810, 396] on div "To activate drag with keyboard, press Alt + Enter. Once in keyboard drag state,…" at bounding box center [588, 465] width 1103 height 559
type input "**********"
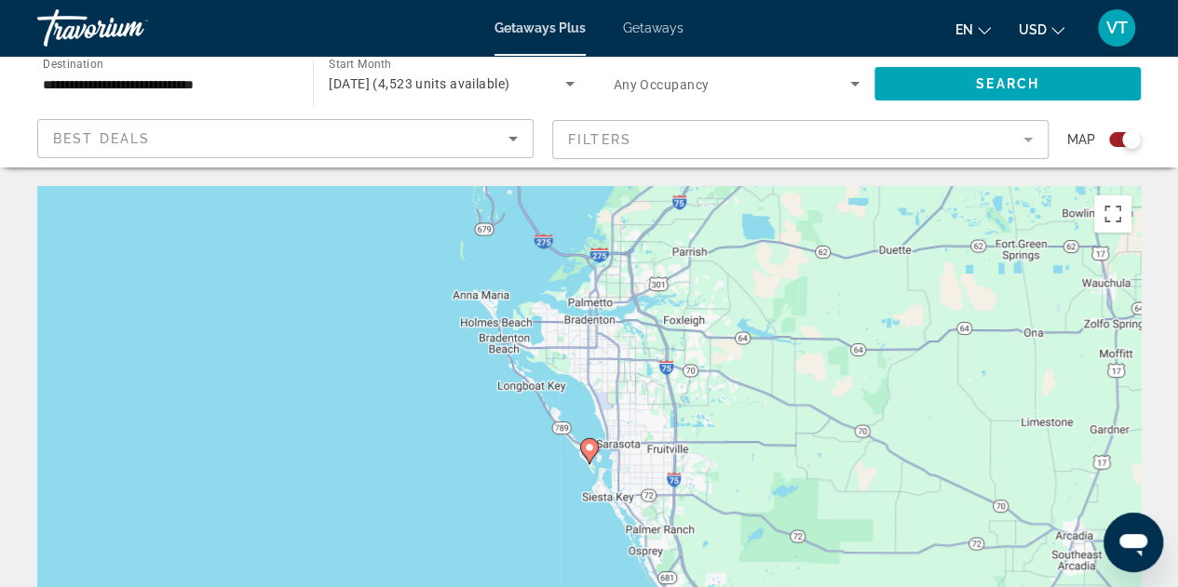
click at [585, 449] on image "Main content" at bounding box center [589, 447] width 11 height 11
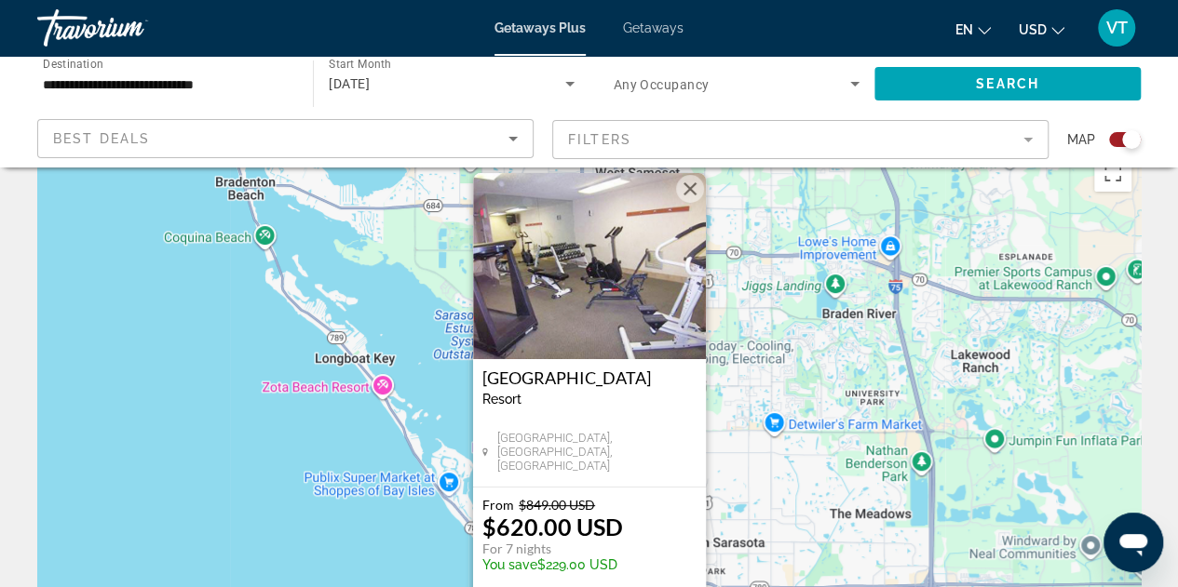
scroll to position [37, 0]
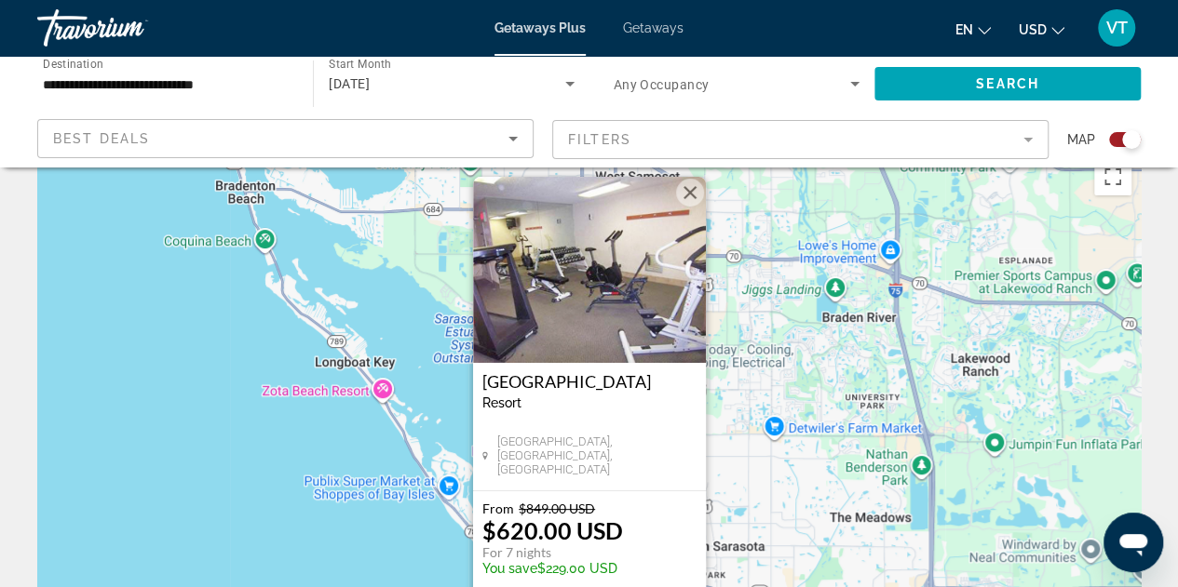
click at [929, 440] on div "To activate drag with keyboard, press Alt + Enter. Once in keyboard drag state,…" at bounding box center [588, 428] width 1103 height 559
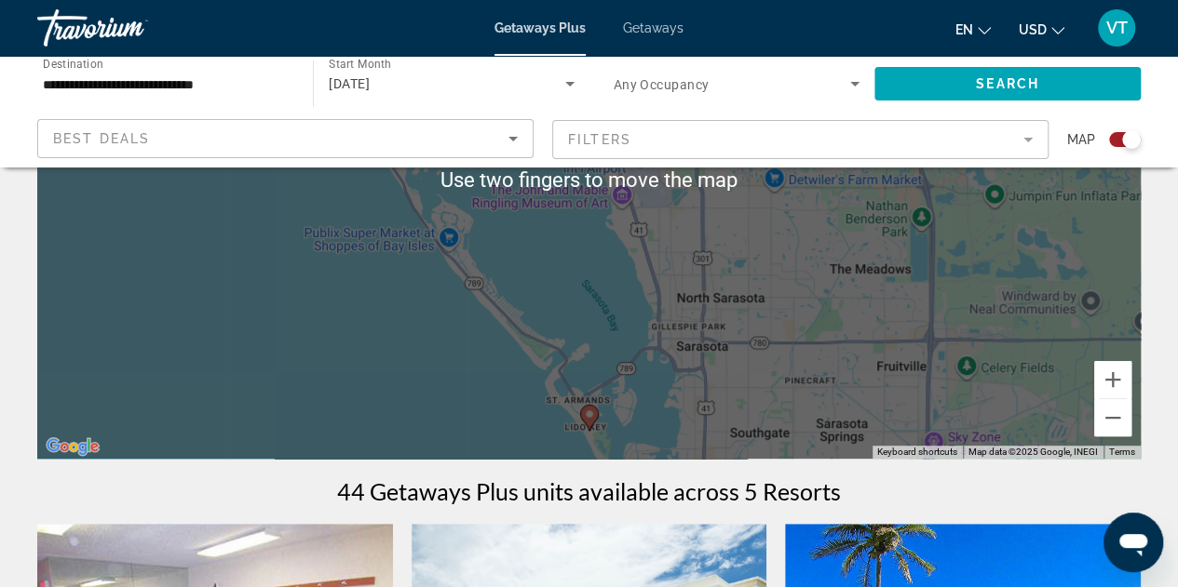
scroll to position [287, 0]
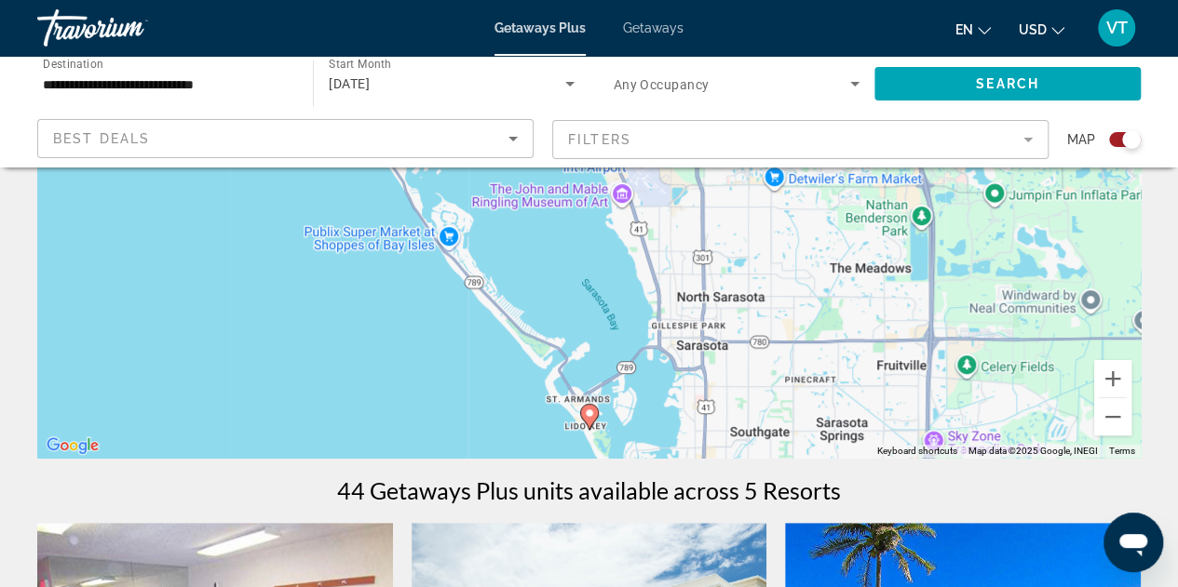
click at [774, 339] on div "To activate drag with keyboard, press Alt + Enter. Once in keyboard drag state,…" at bounding box center [588, 178] width 1103 height 559
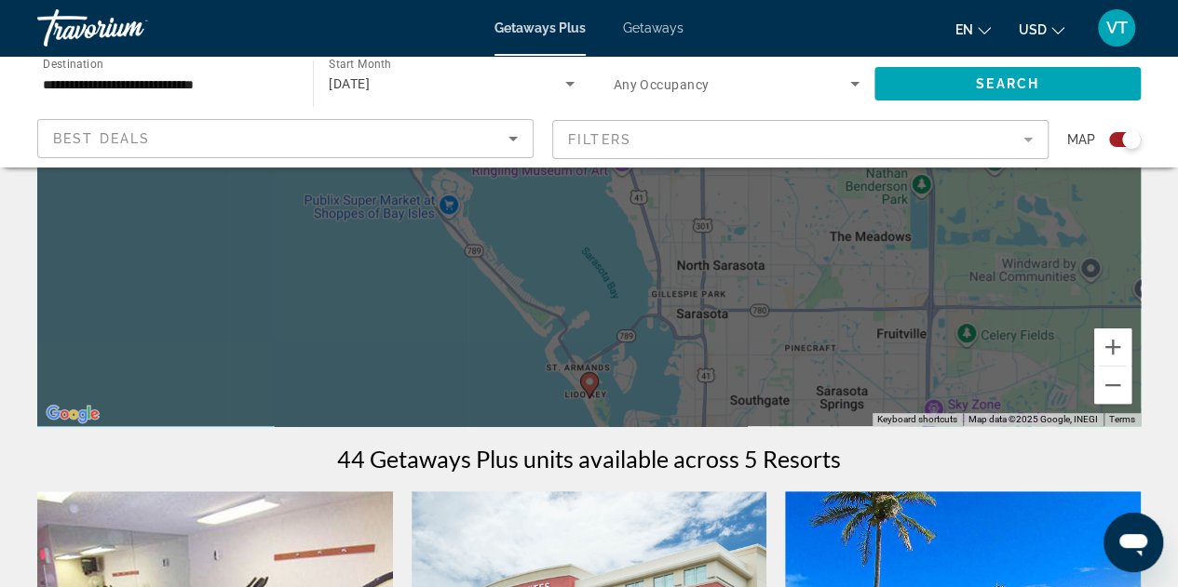
scroll to position [313, 0]
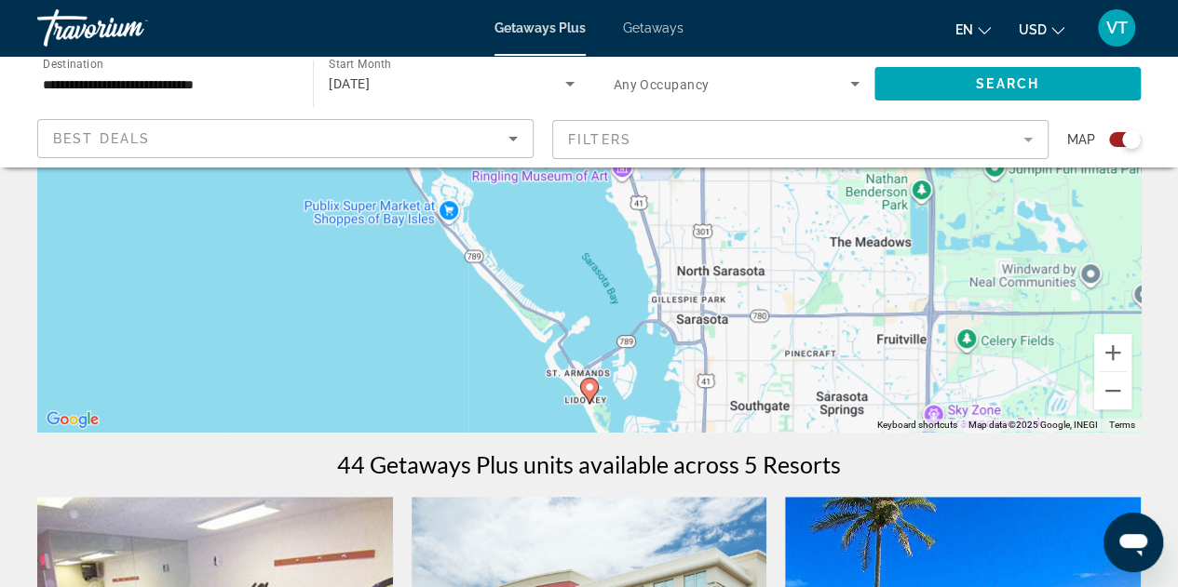
click at [276, 320] on div "To activate drag with keyboard, press Alt + Enter. Once in keyboard drag state,…" at bounding box center [588, 152] width 1103 height 559
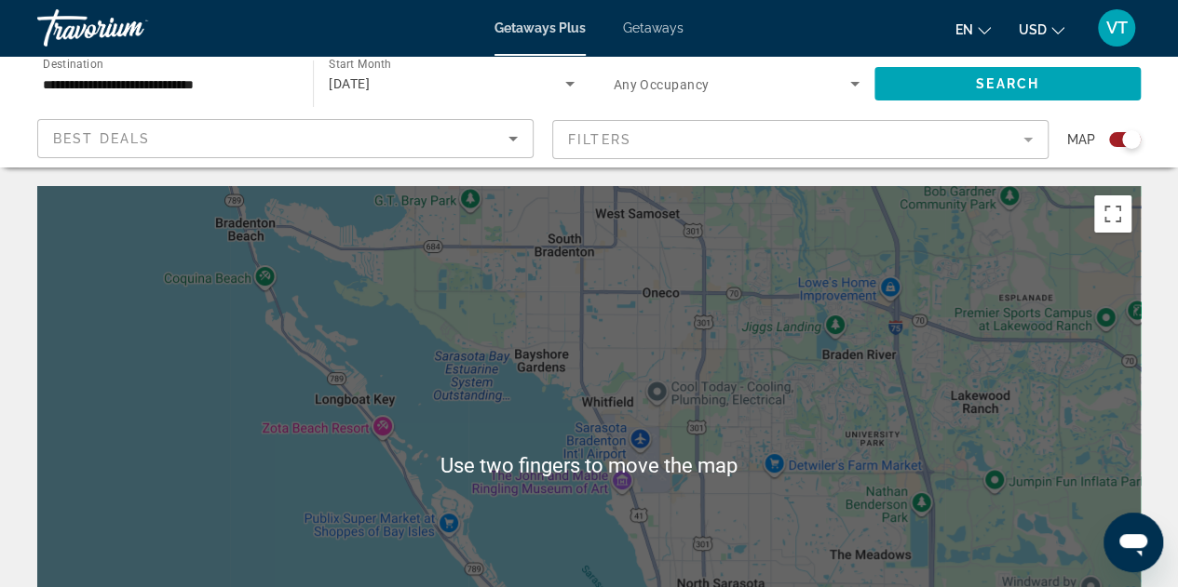
scroll to position [0, 0]
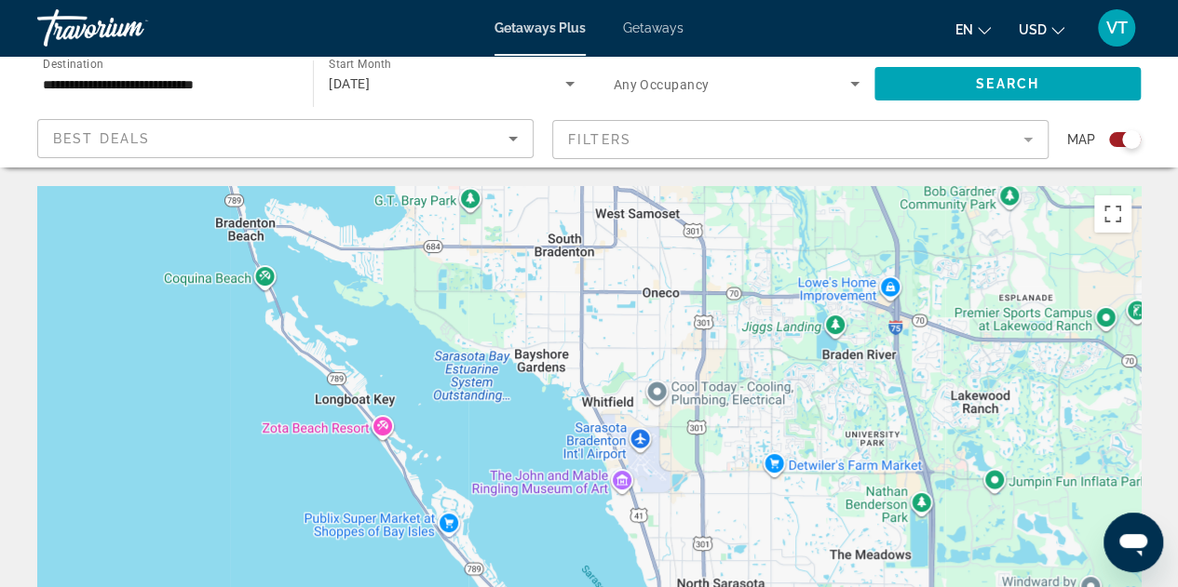
click at [145, 455] on div "To activate drag with keyboard, press Alt + Enter. Once in keyboard drag state,…" at bounding box center [588, 465] width 1103 height 559
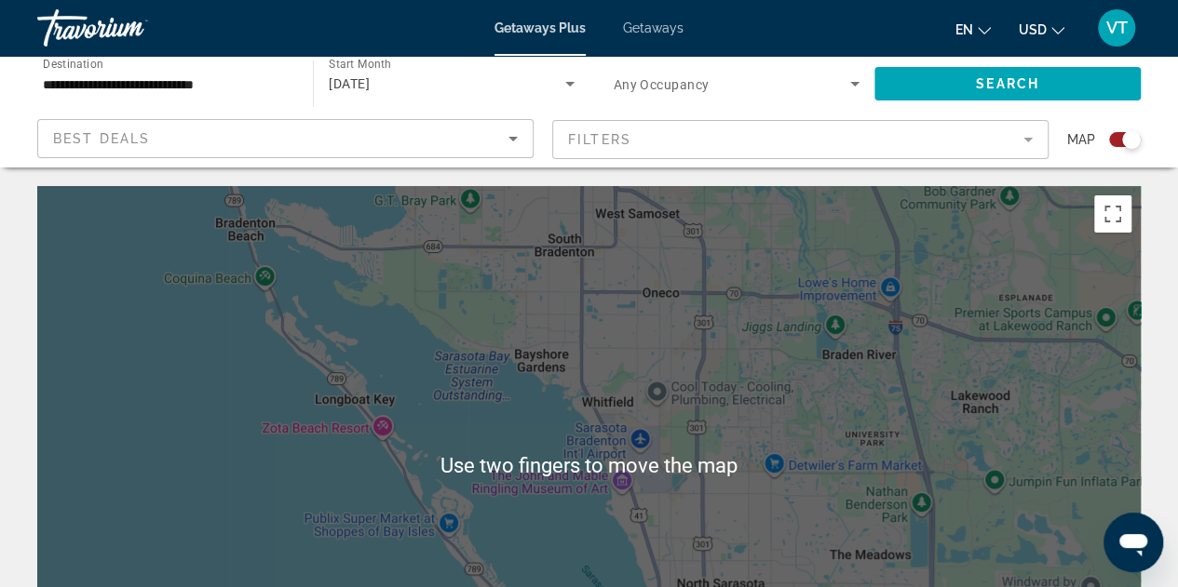
click at [180, 470] on div "To activate drag with keyboard, press Alt + Enter. Once in keyboard drag state,…" at bounding box center [588, 465] width 1103 height 559
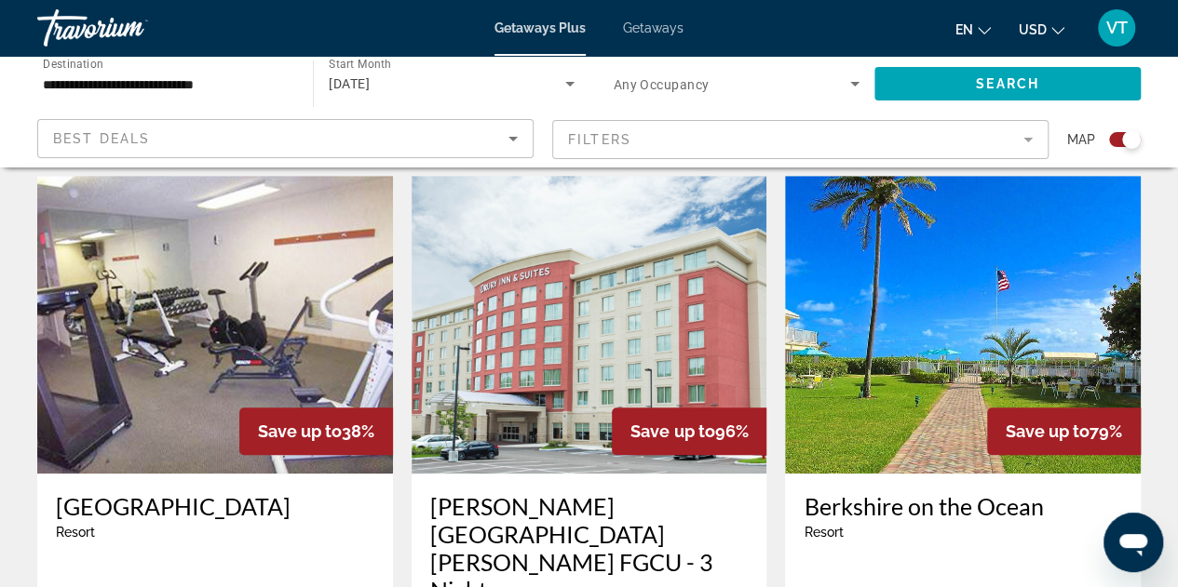
scroll to position [633, 0]
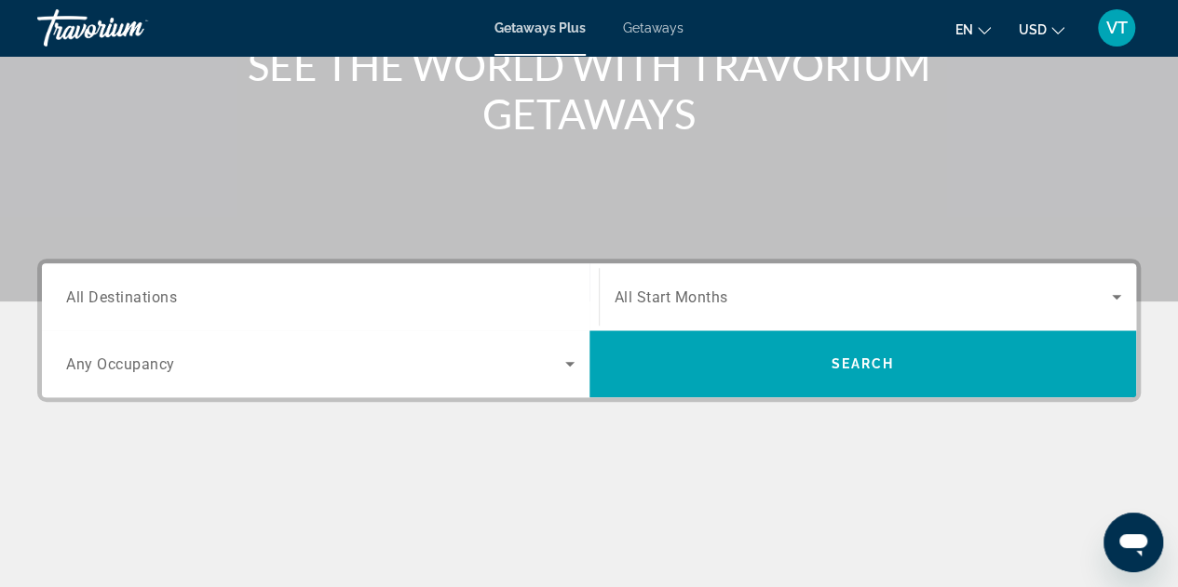
scroll to position [261, 0]
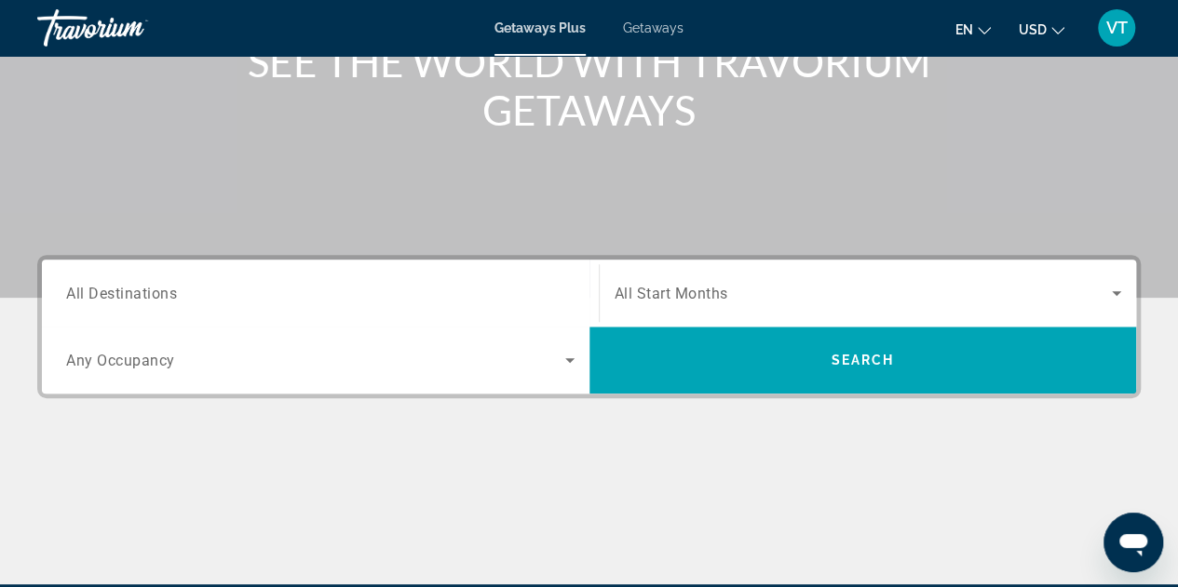
click at [1111, 28] on span "VT" at bounding box center [1116, 28] width 21 height 19
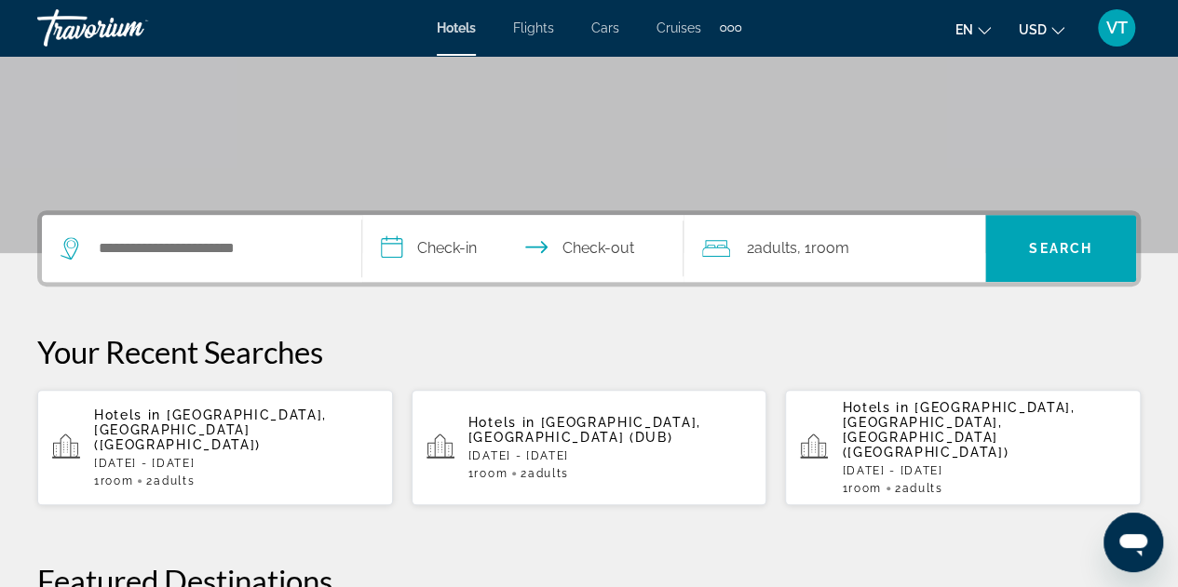
scroll to position [335, 0]
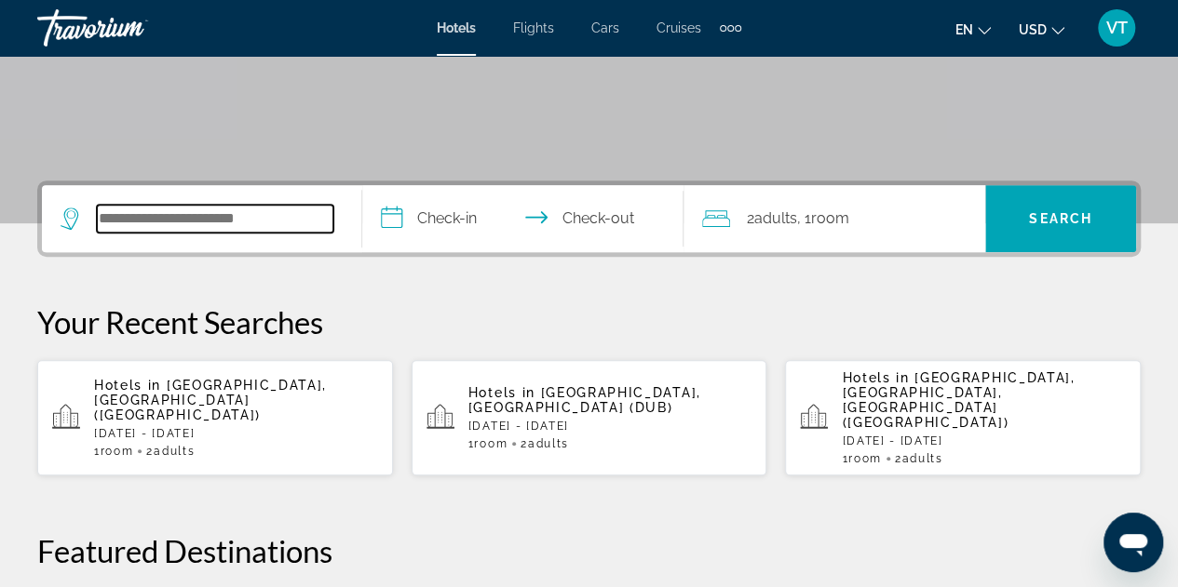
click at [135, 221] on input "Search widget" at bounding box center [215, 219] width 236 height 28
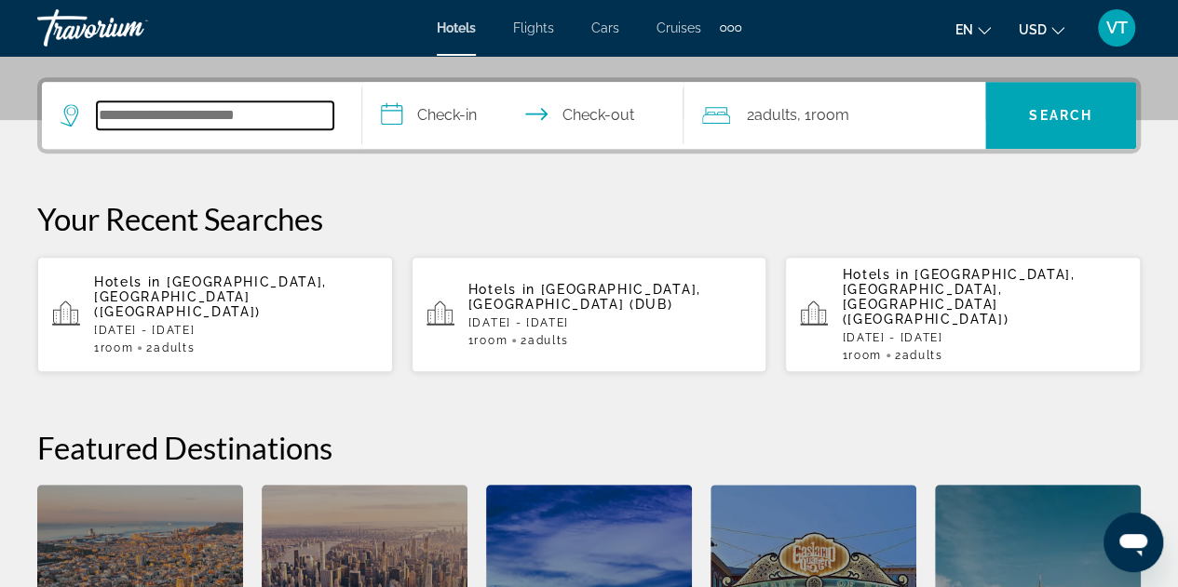
scroll to position [454, 0]
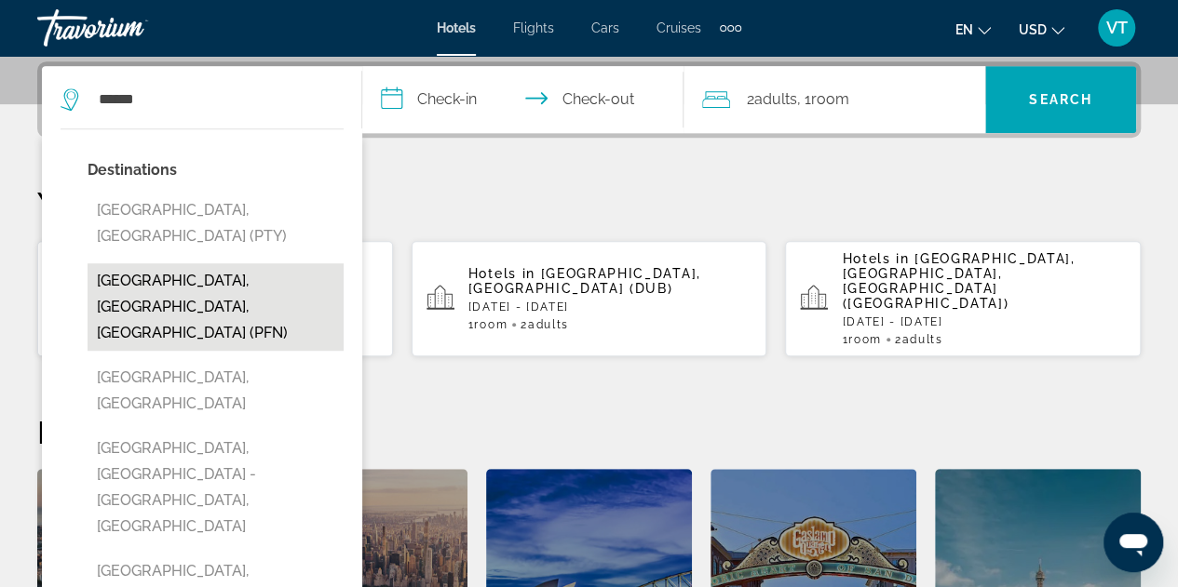
click at [187, 263] on button "Panama City, FL, United States (PFN)" at bounding box center [215, 306] width 256 height 87
type input "**********"
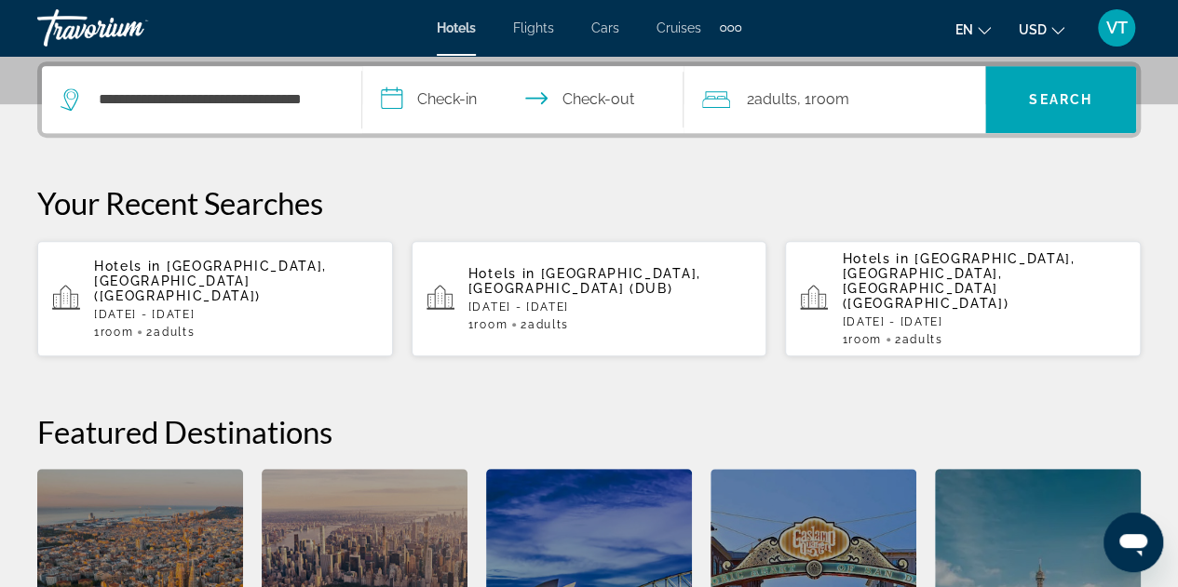
click at [386, 101] on input "**********" at bounding box center [526, 102] width 328 height 73
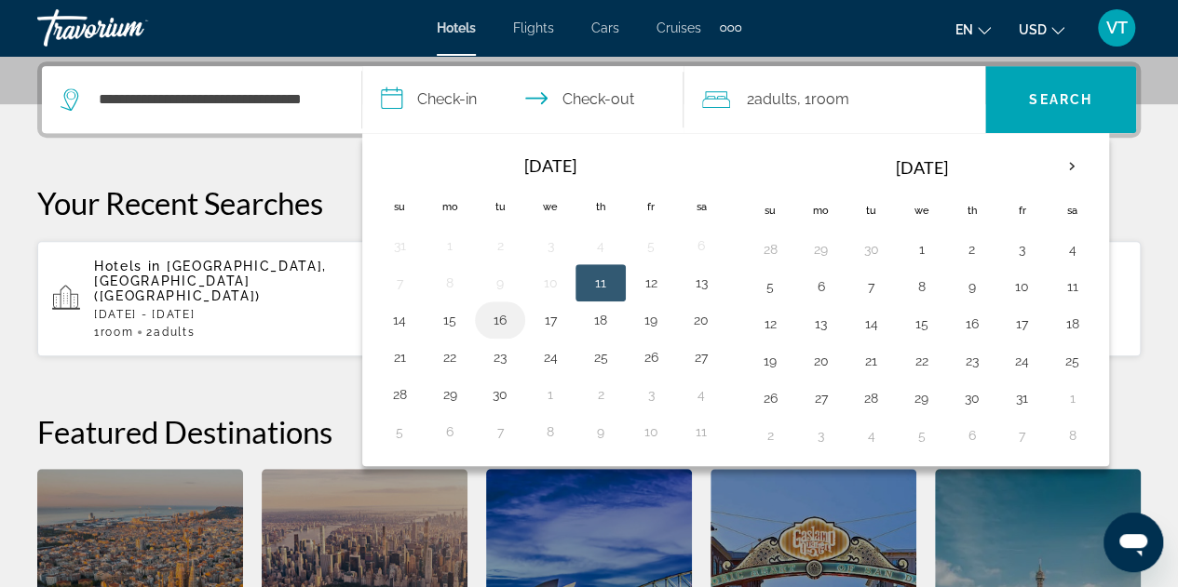
click at [497, 314] on button "16" at bounding box center [500, 320] width 30 height 26
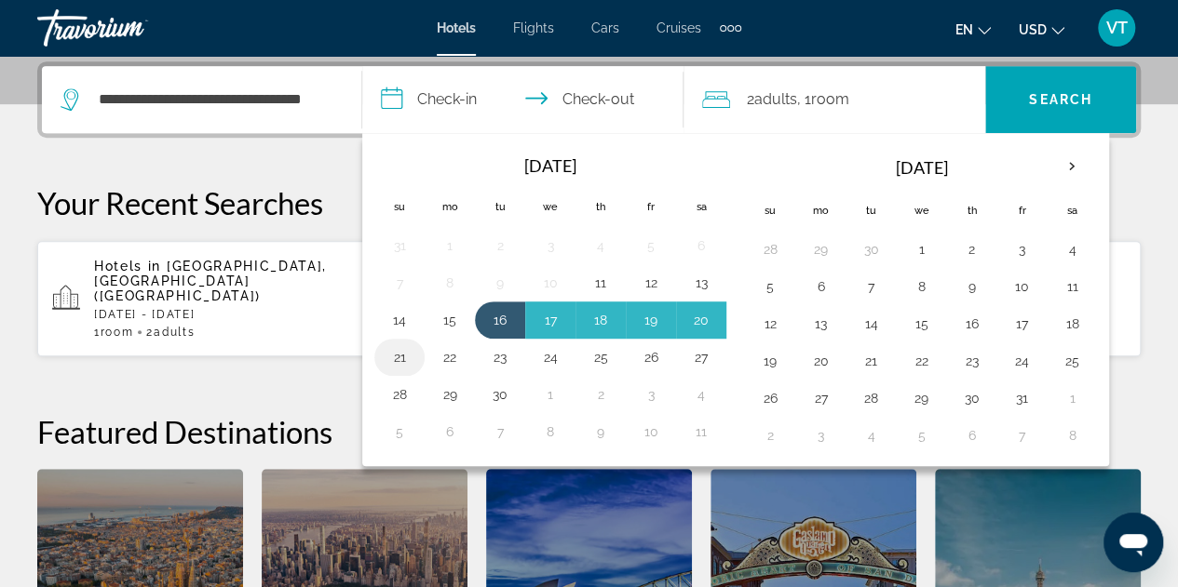
click at [400, 351] on button "21" at bounding box center [399, 357] width 30 height 26
type input "**********"
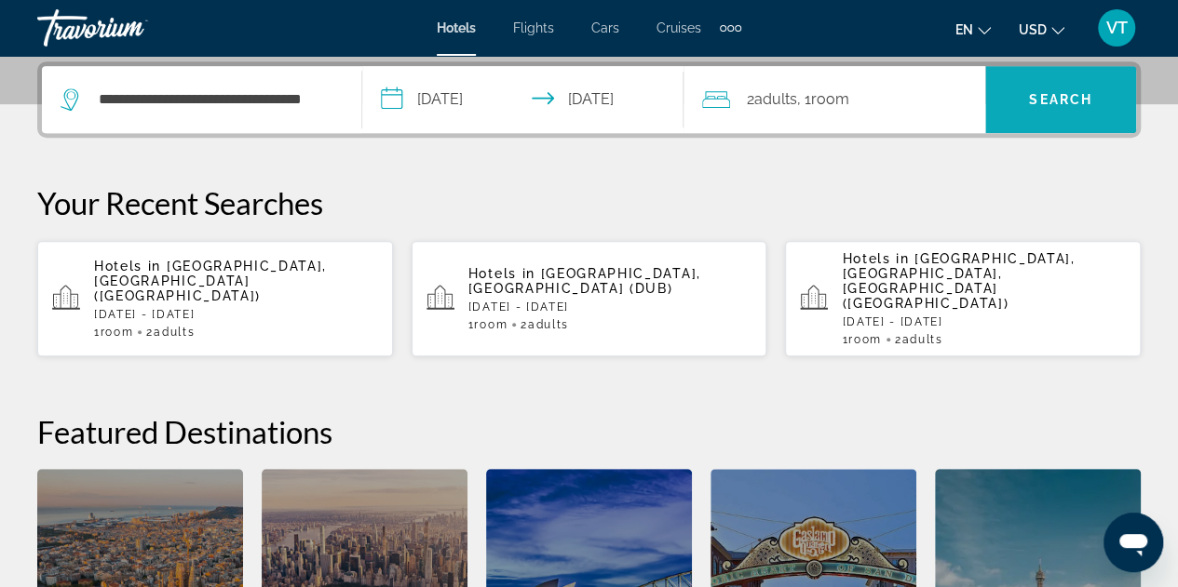
click at [1060, 92] on span "Search" at bounding box center [1060, 99] width 63 height 15
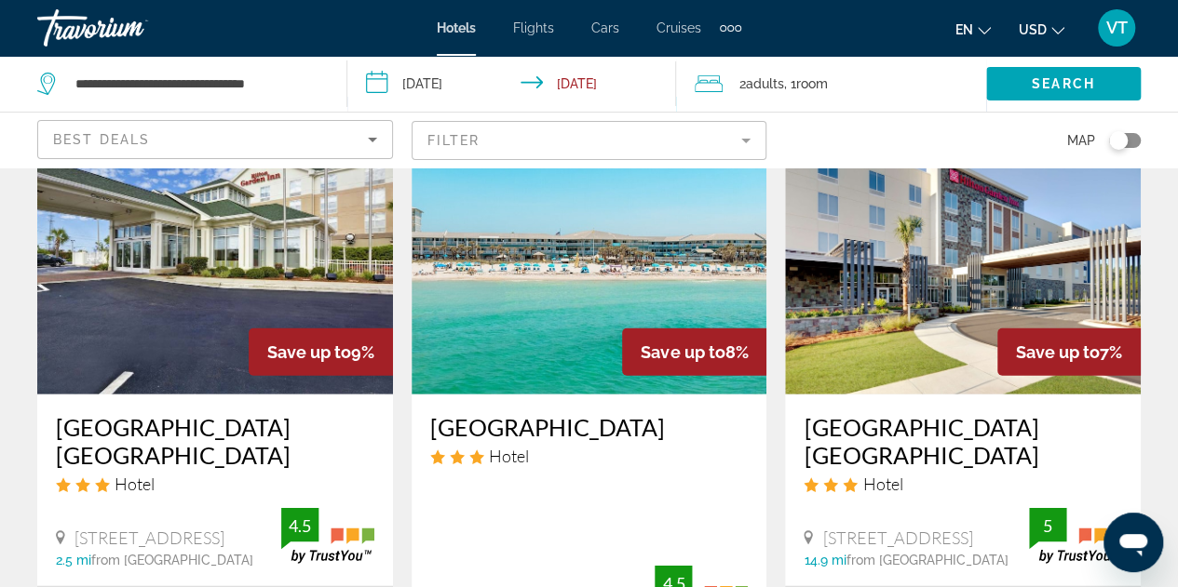
scroll to position [2457, 0]
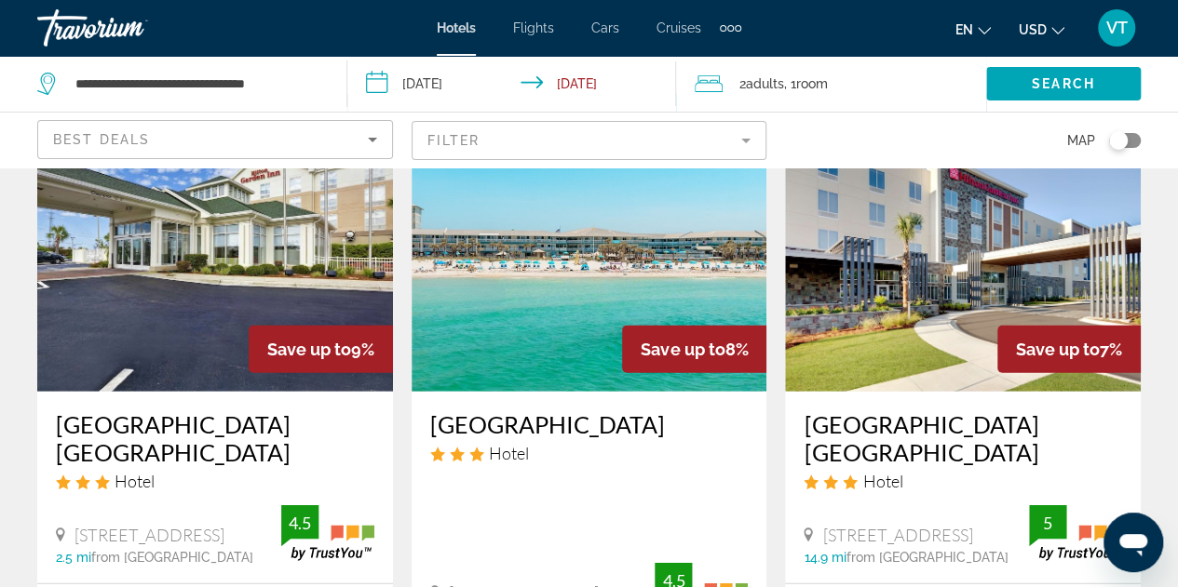
click at [748, 141] on mat-form-field "Filter" at bounding box center [589, 140] width 356 height 39
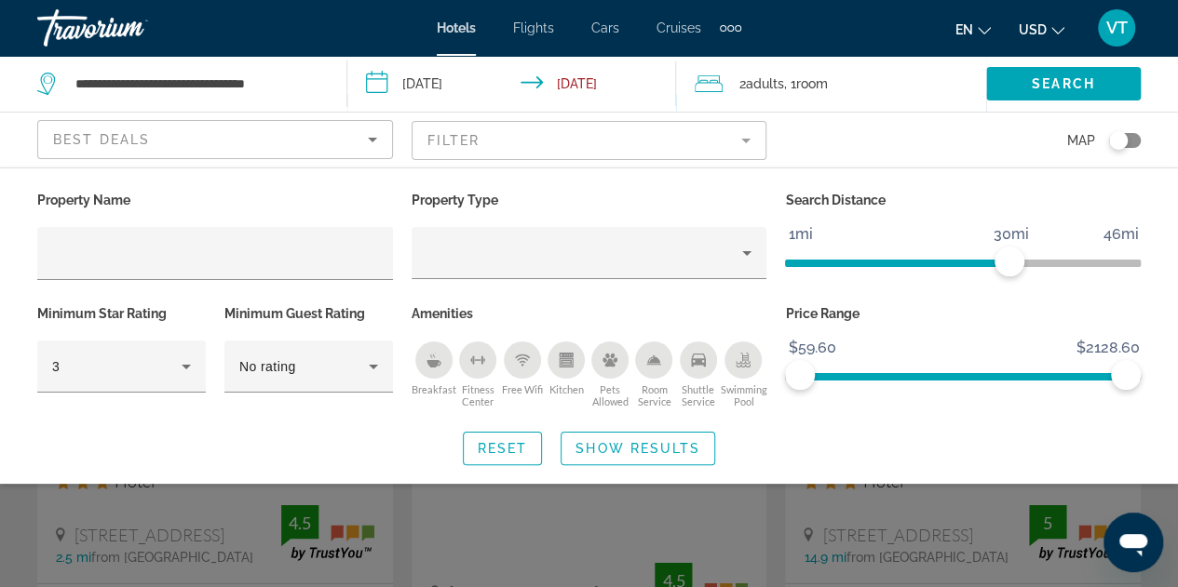
click at [748, 141] on mat-form-field "Filter" at bounding box center [589, 140] width 356 height 39
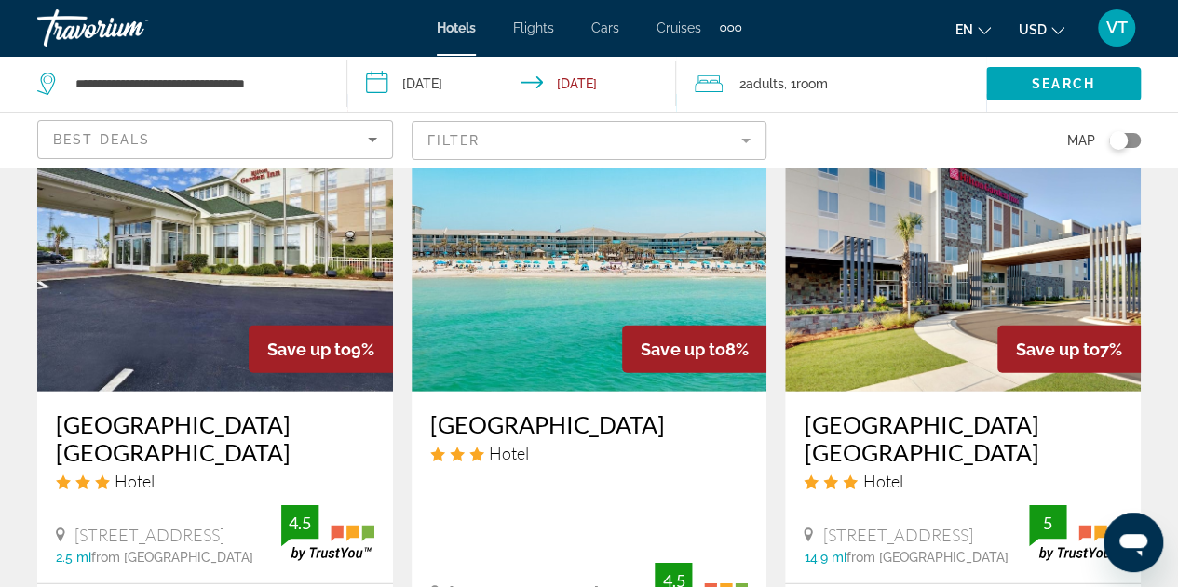
click at [748, 141] on mat-form-field "Filter" at bounding box center [589, 140] width 356 height 39
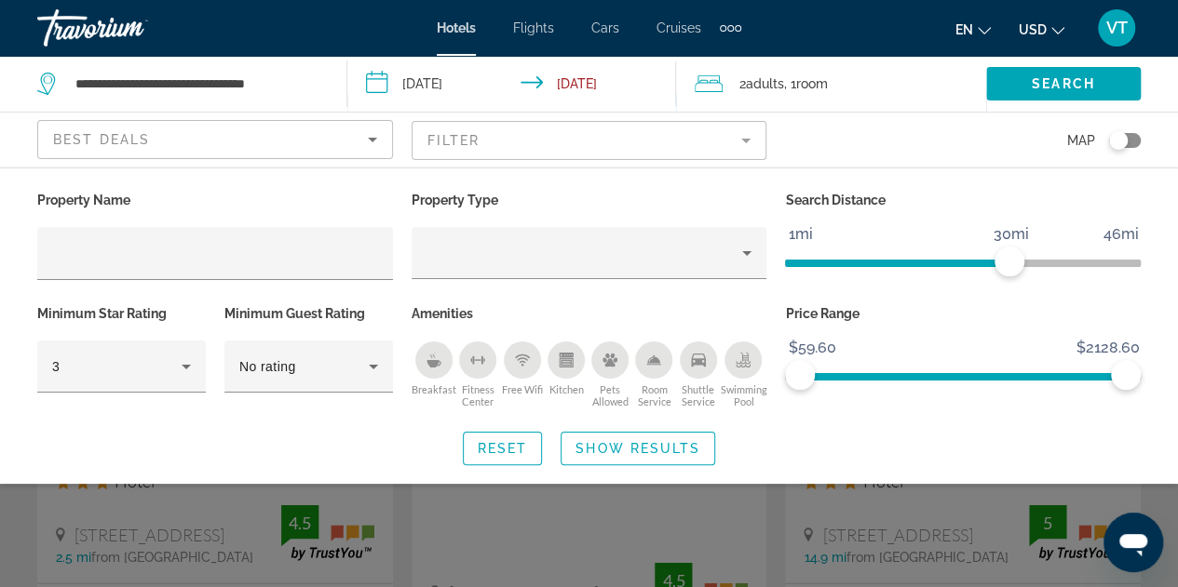
click at [433, 368] on div "Breakfast" at bounding box center [433, 360] width 37 height 37
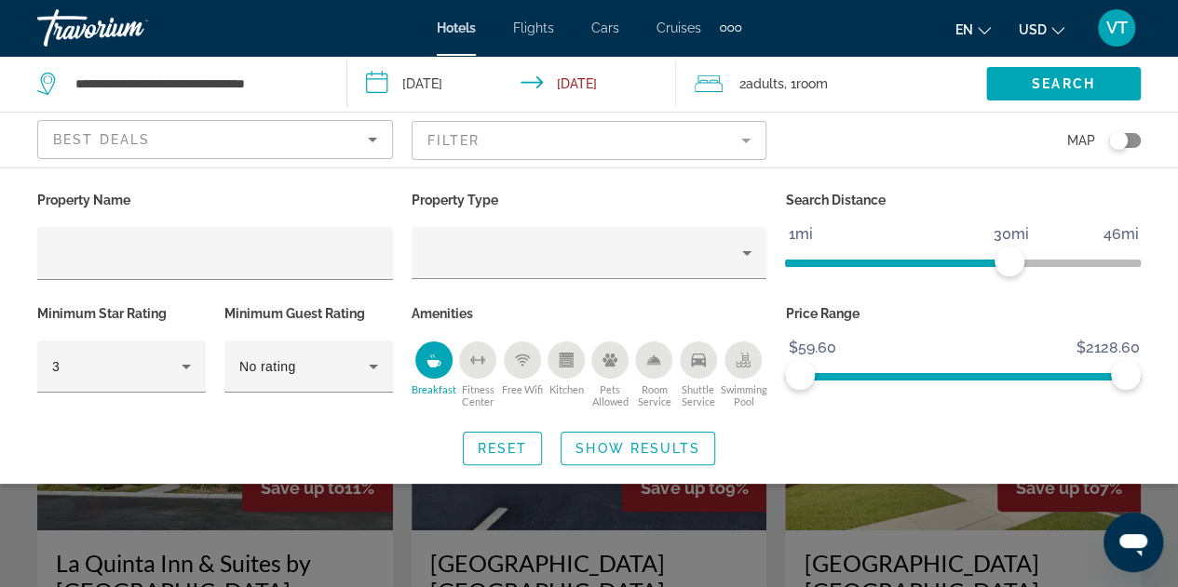
click at [524, 358] on icon "Free Wifi" at bounding box center [522, 360] width 15 height 15
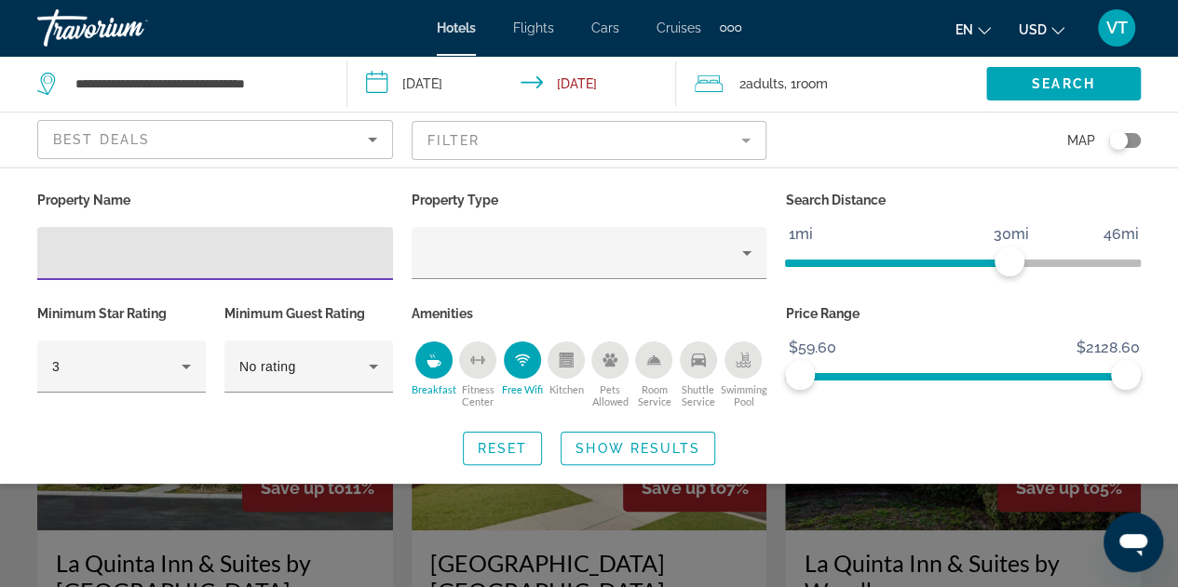
click at [169, 252] on input "Hotel Filters" at bounding box center [215, 254] width 326 height 22
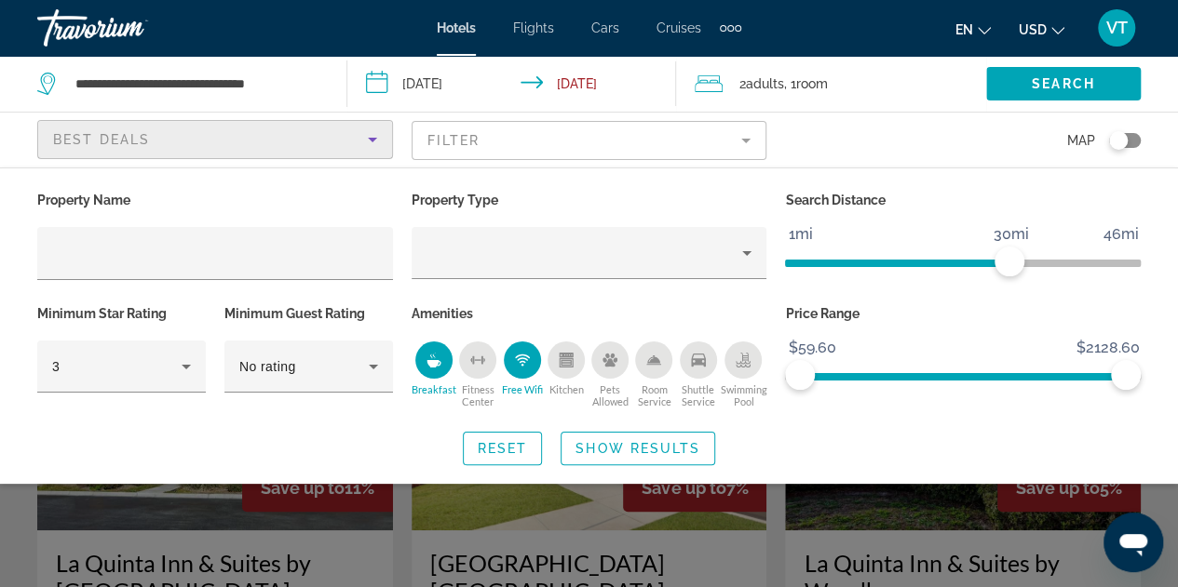
click at [375, 141] on icon "Sort by" at bounding box center [372, 139] width 22 height 22
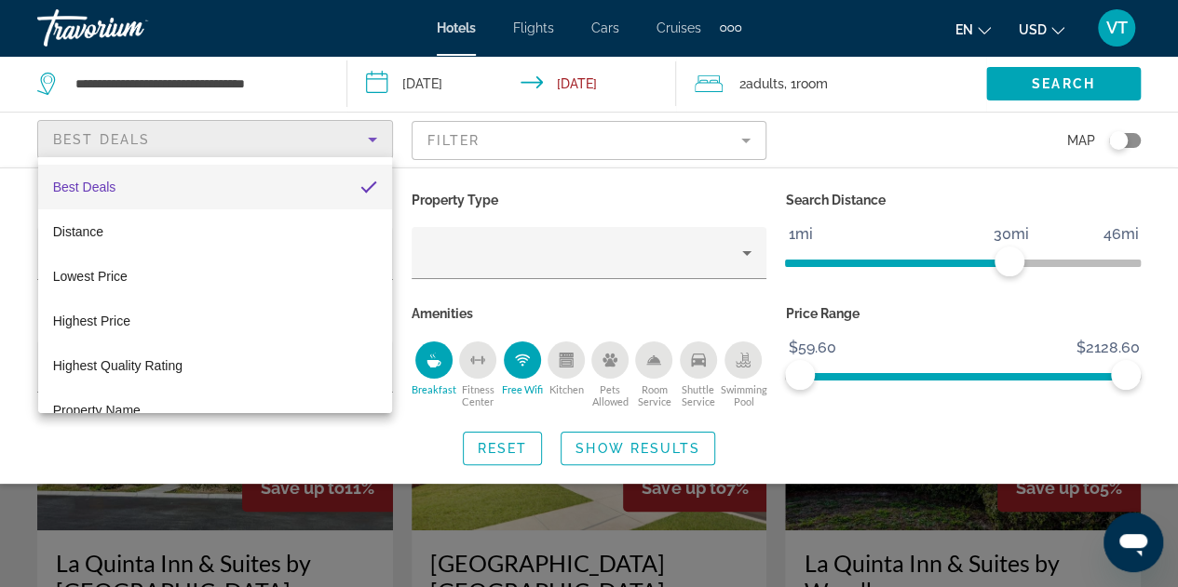
click at [746, 254] on div at bounding box center [589, 293] width 1178 height 587
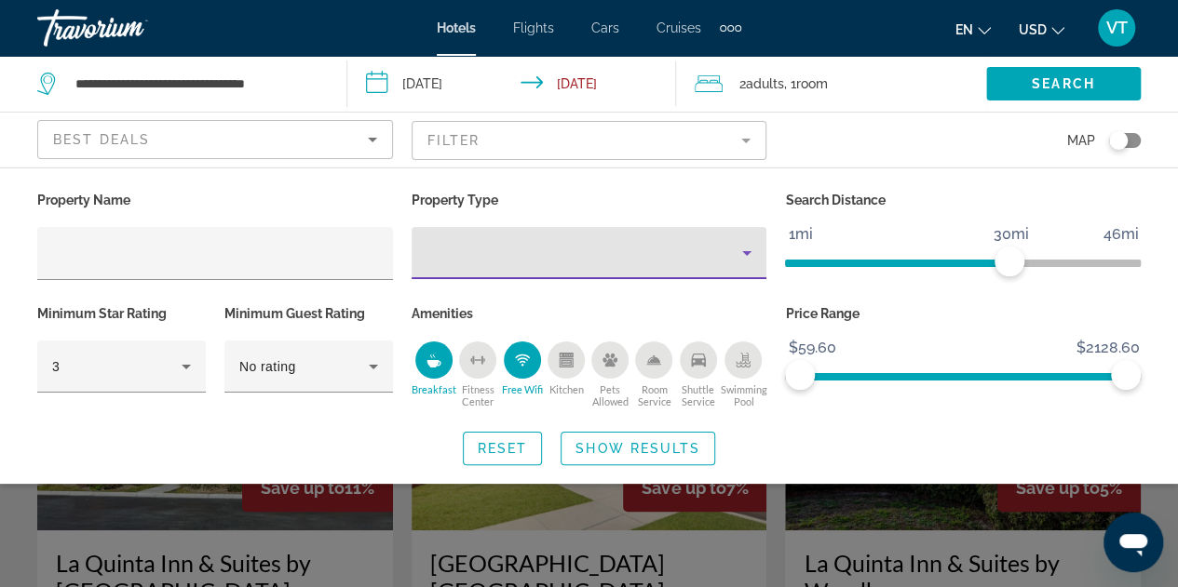
click at [746, 254] on icon "Property type" at bounding box center [746, 253] width 9 height 5
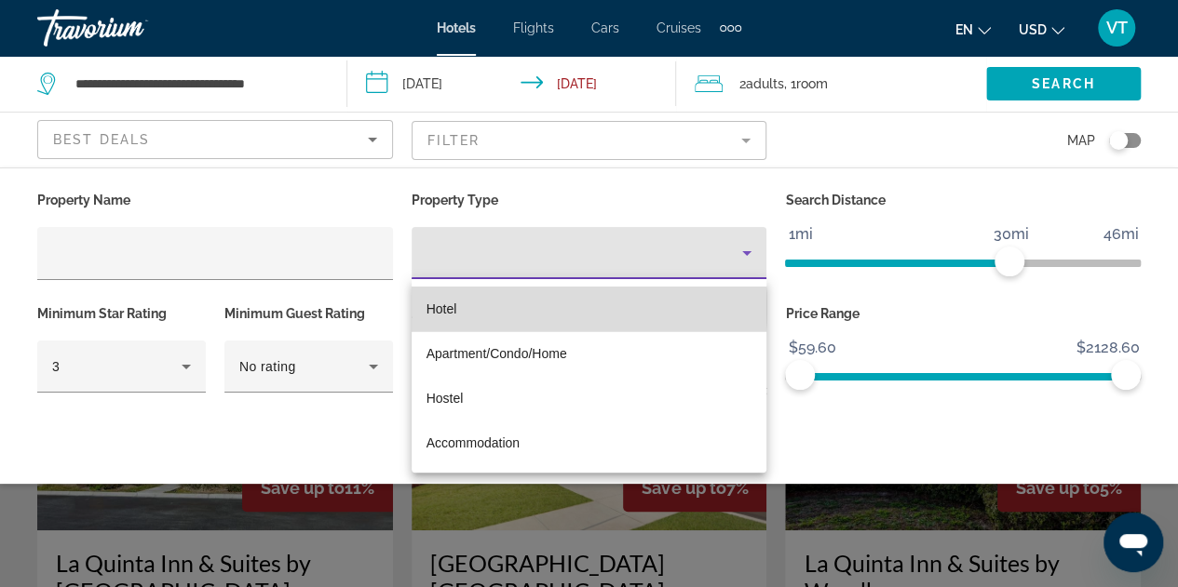
click at [444, 308] on span "Hotel" at bounding box center [441, 309] width 31 height 15
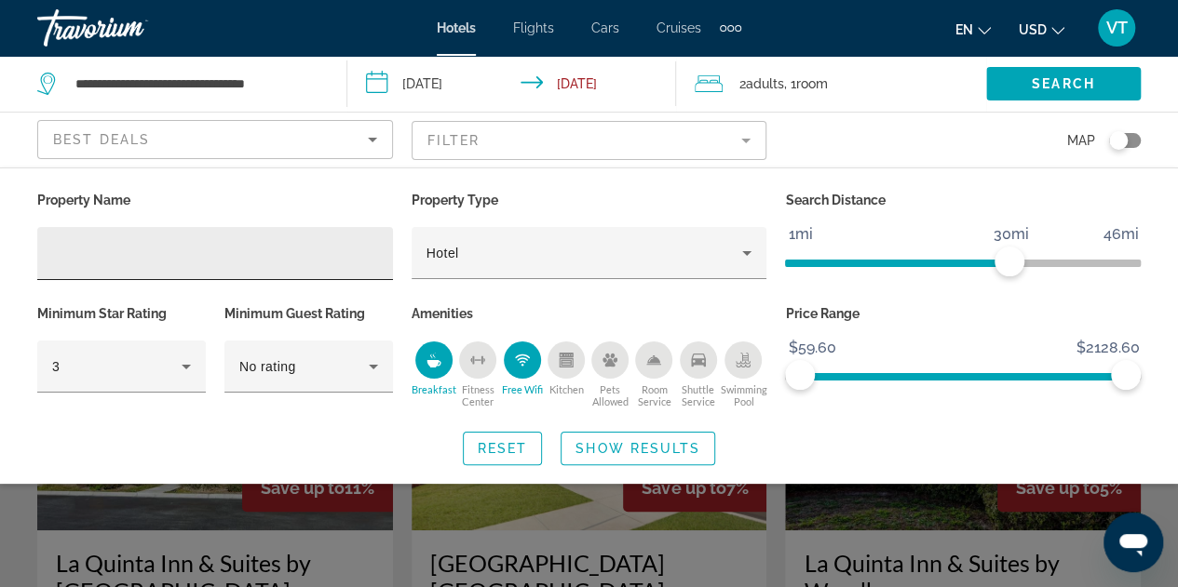
click at [192, 264] on div "Hotel Filters" at bounding box center [215, 253] width 326 height 53
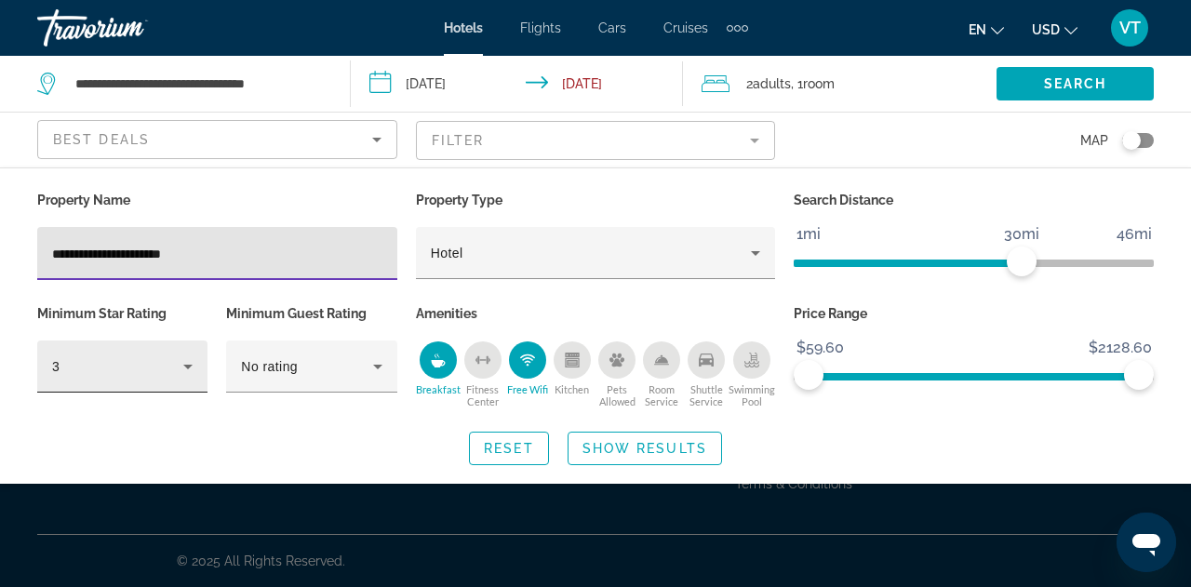
type input "**********"
click at [194, 364] on icon "Hotel Filters" at bounding box center [188, 367] width 22 height 22
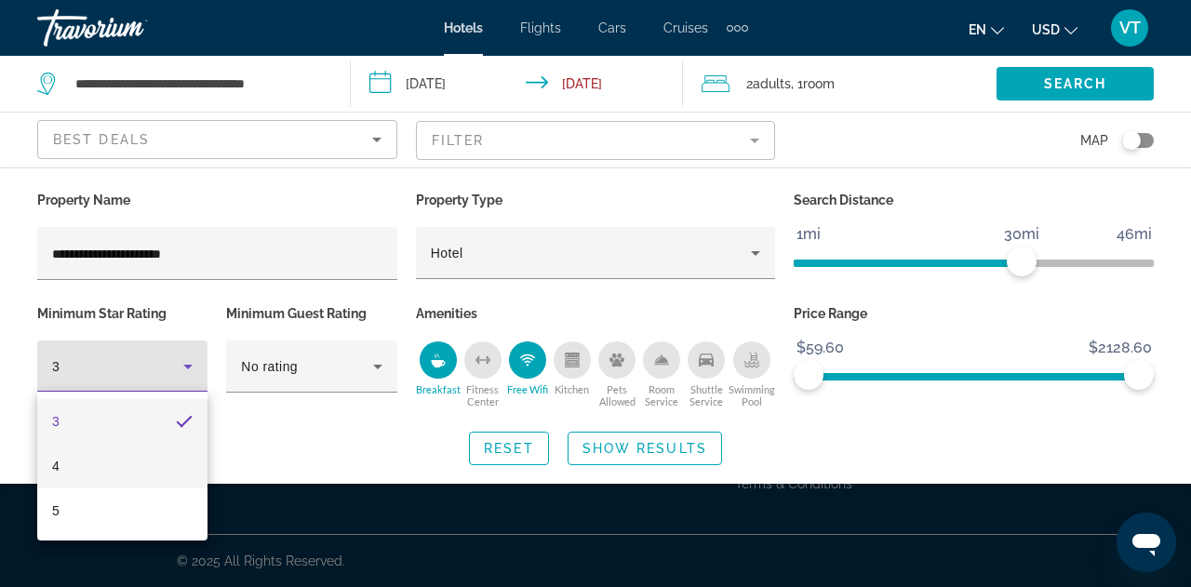
click at [99, 465] on mat-option "4" at bounding box center [122, 466] width 170 height 45
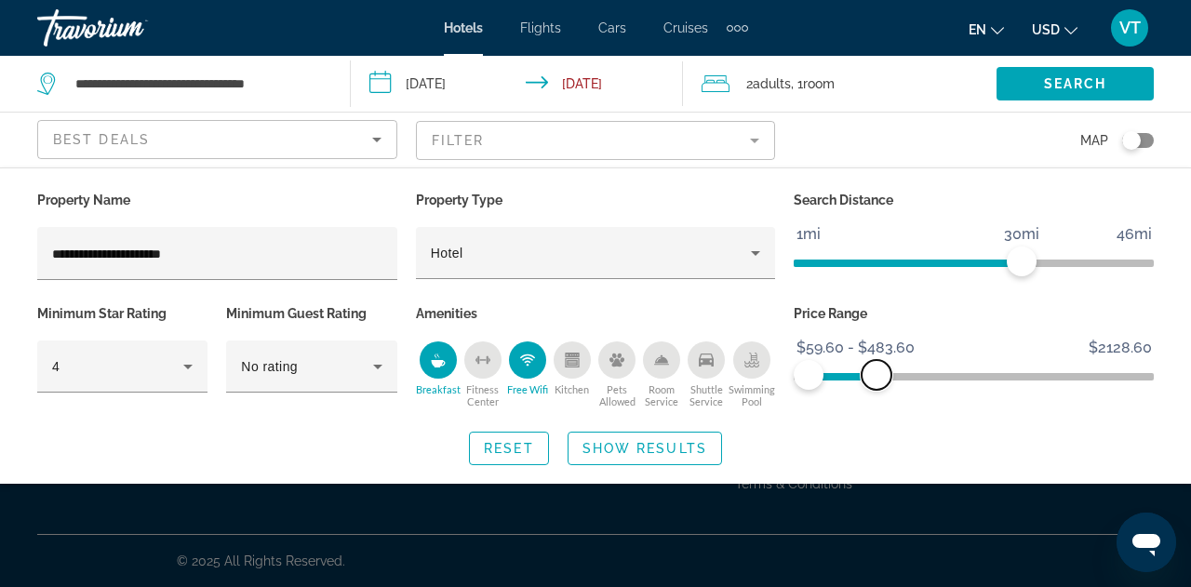
drag, startPoint x: 1127, startPoint y: 376, endPoint x: 877, endPoint y: 455, distance: 262.6
click at [877, 455] on div "**********" at bounding box center [595, 326] width 1191 height 278
click at [877, 455] on div "Reset Show Results" at bounding box center [595, 449] width 1117 height 34
drag, startPoint x: 1026, startPoint y: 249, endPoint x: 1054, endPoint y: 276, distance: 38.8
click at [1054, 276] on div "Search Distance 1mi 46mi 34mi" at bounding box center [974, 244] width 379 height 114
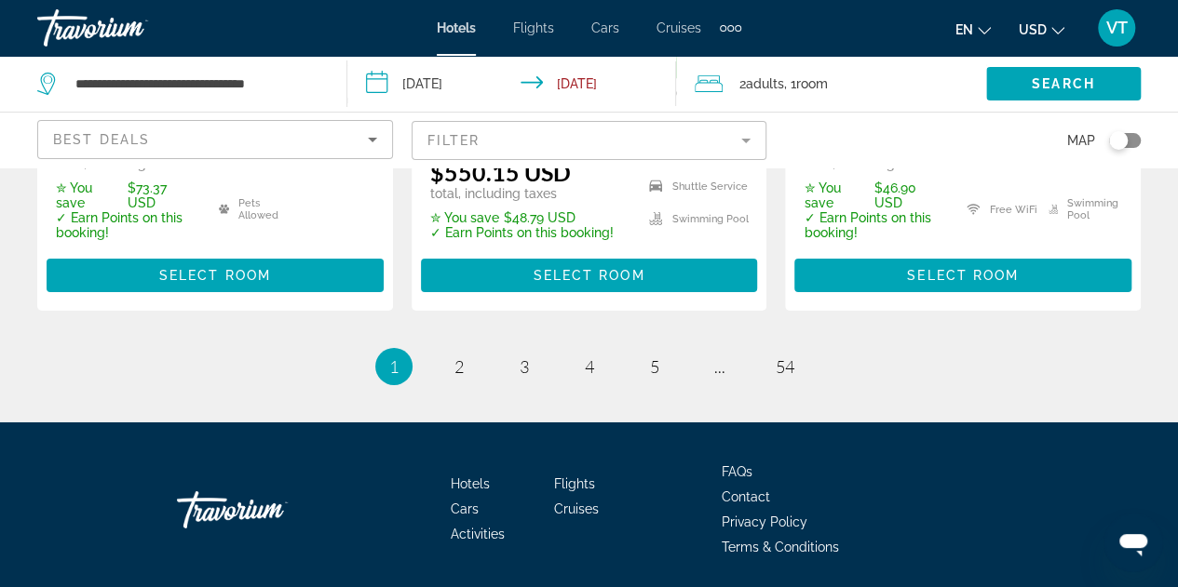
scroll to position [2979, 0]
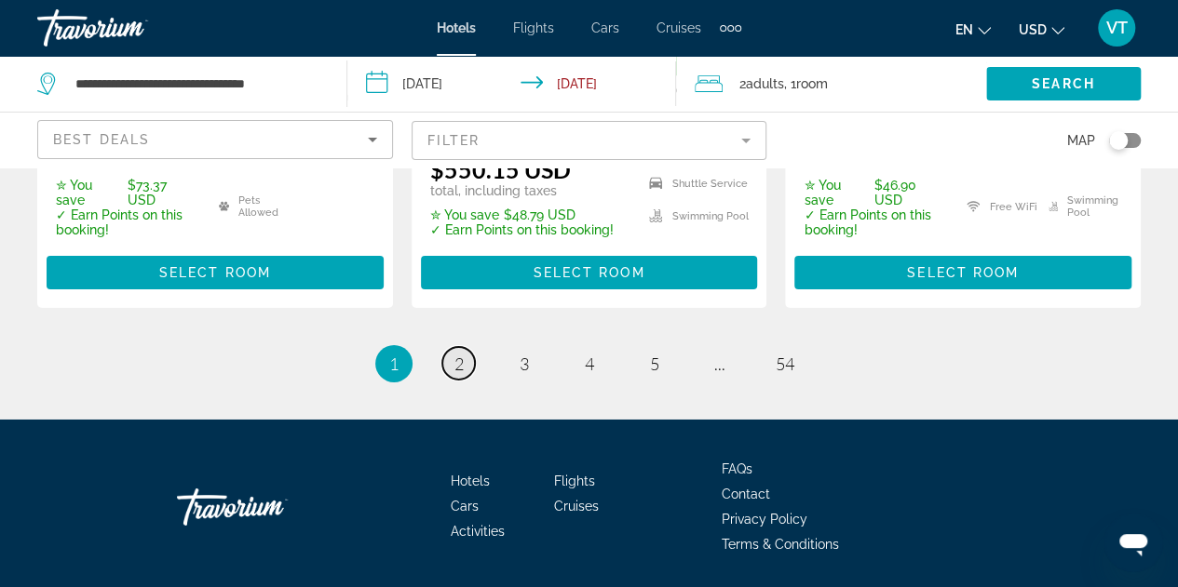
click at [460, 354] on span "2" at bounding box center [458, 364] width 9 height 20
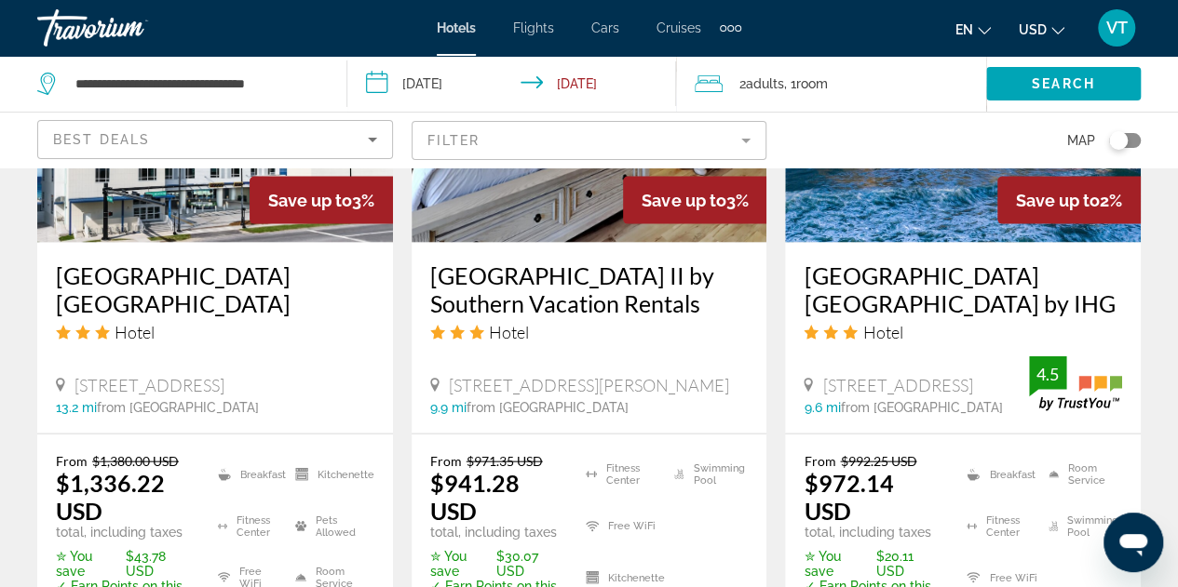
scroll to position [1862, 0]
